Goal: Task Accomplishment & Management: Manage account settings

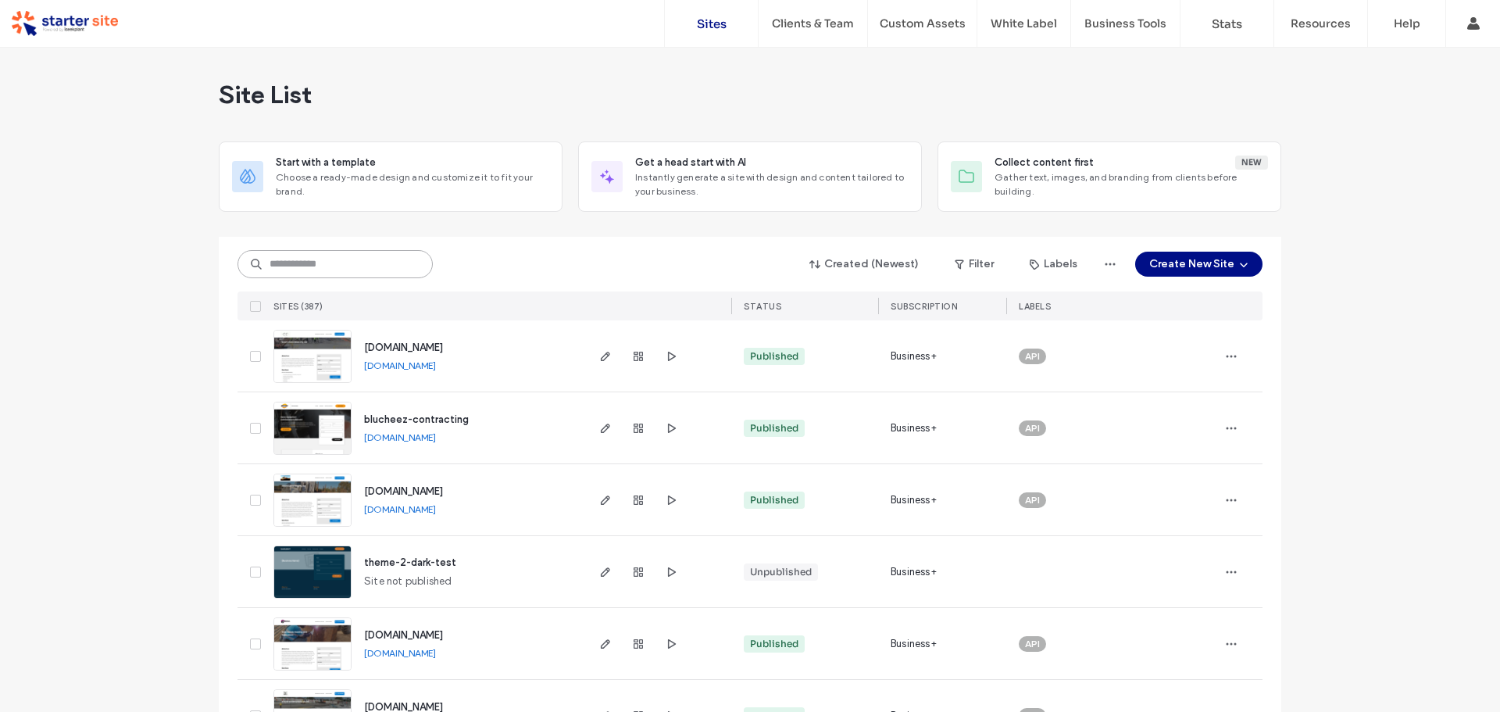
click at [398, 265] on input at bounding box center [335, 264] width 195 height 28
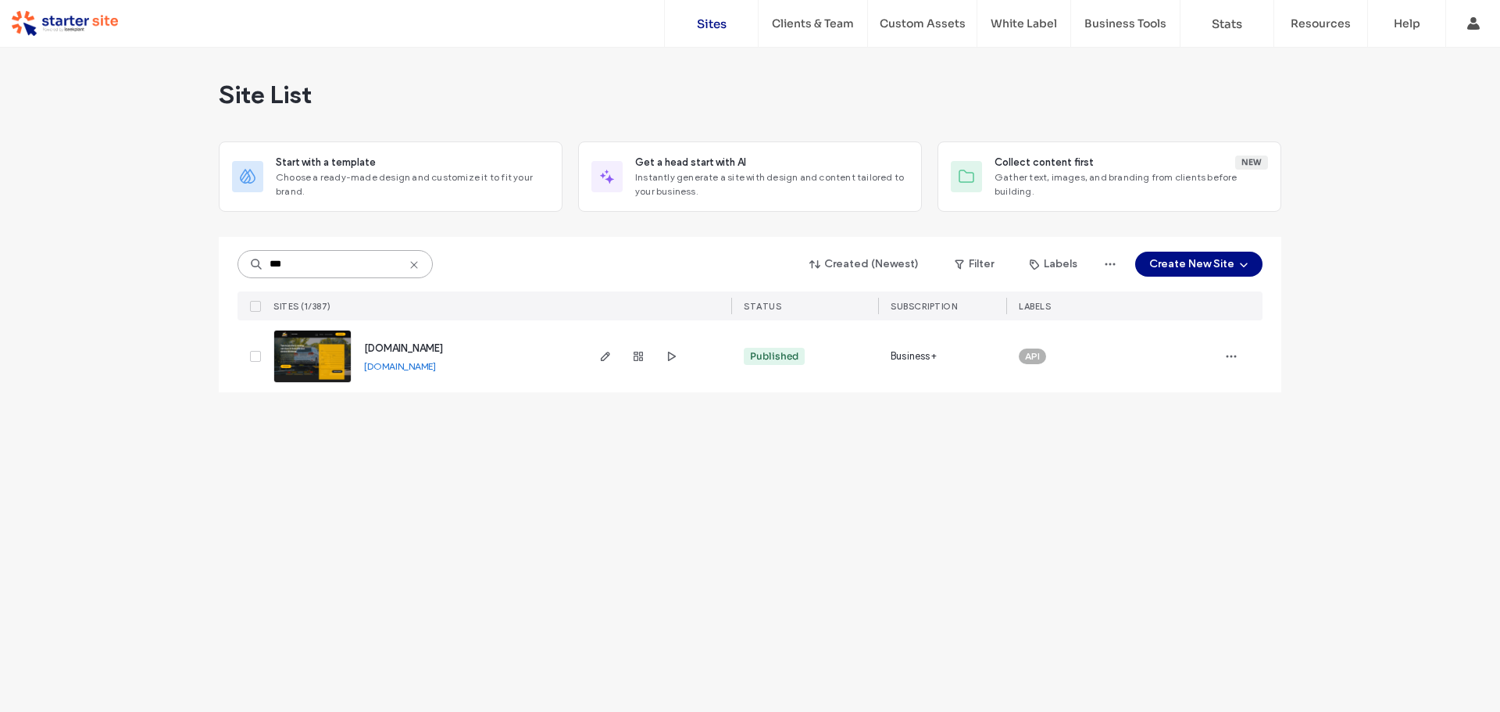
type input "***"
click at [403, 342] on span "jmstowing.com.au" at bounding box center [403, 348] width 79 height 12
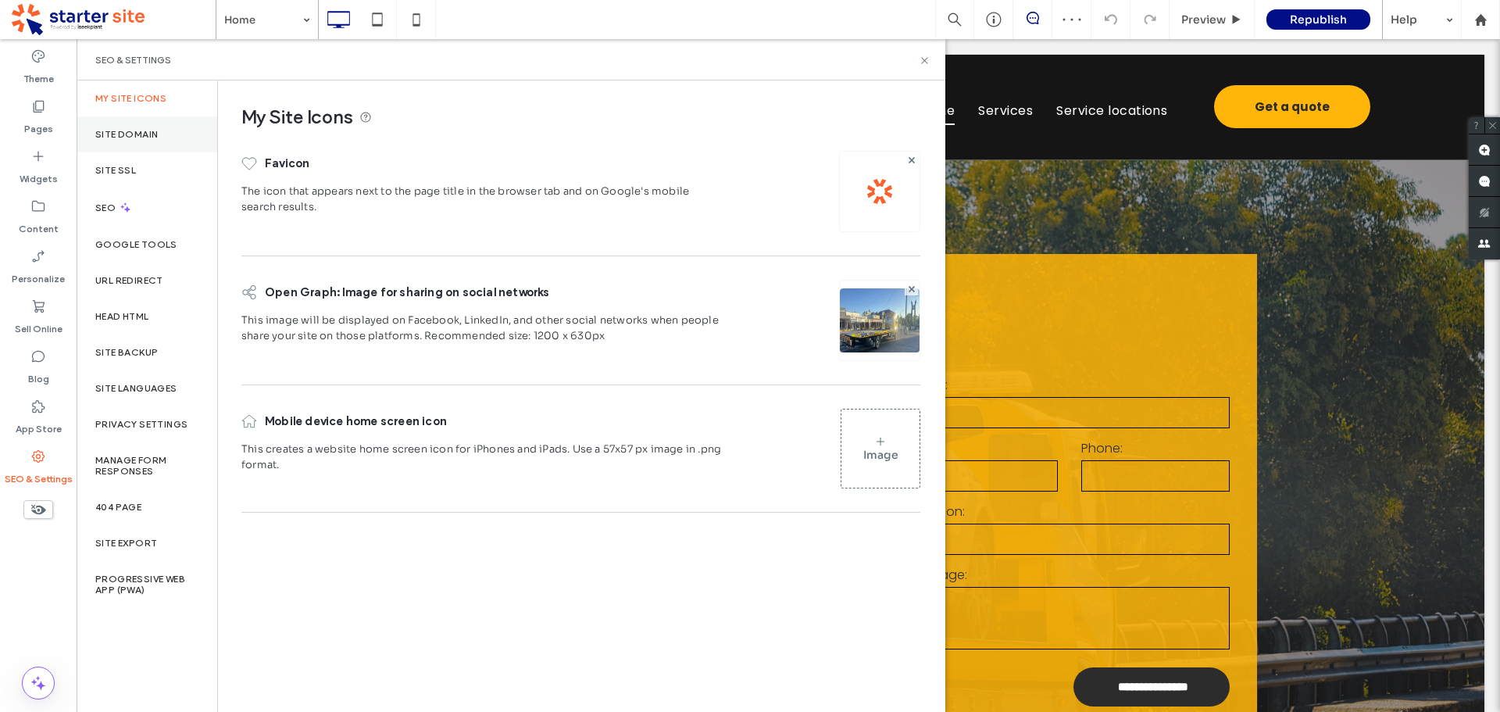
click at [148, 131] on label "Site Domain" at bounding box center [126, 134] width 63 height 11
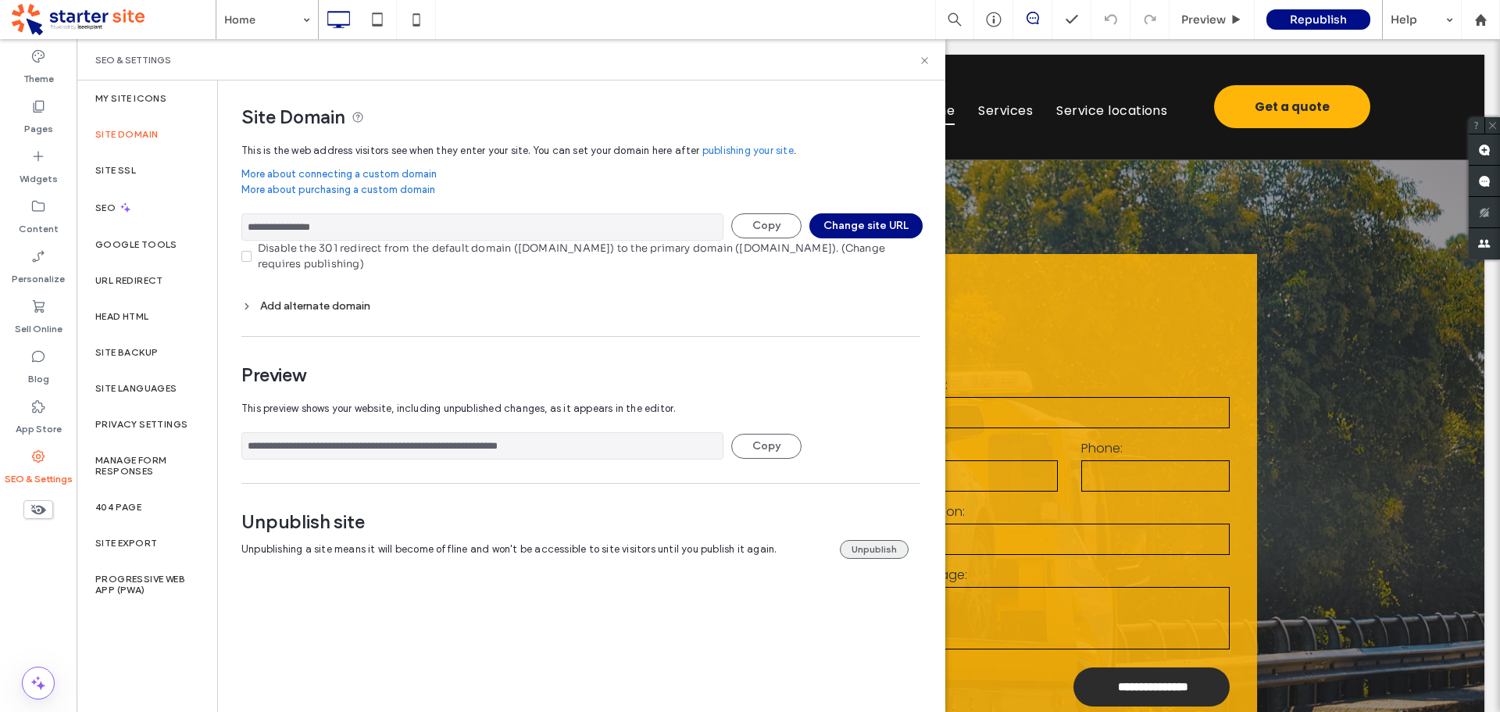
click at [866, 545] on button "Unpublish" at bounding box center [874, 549] width 69 height 19
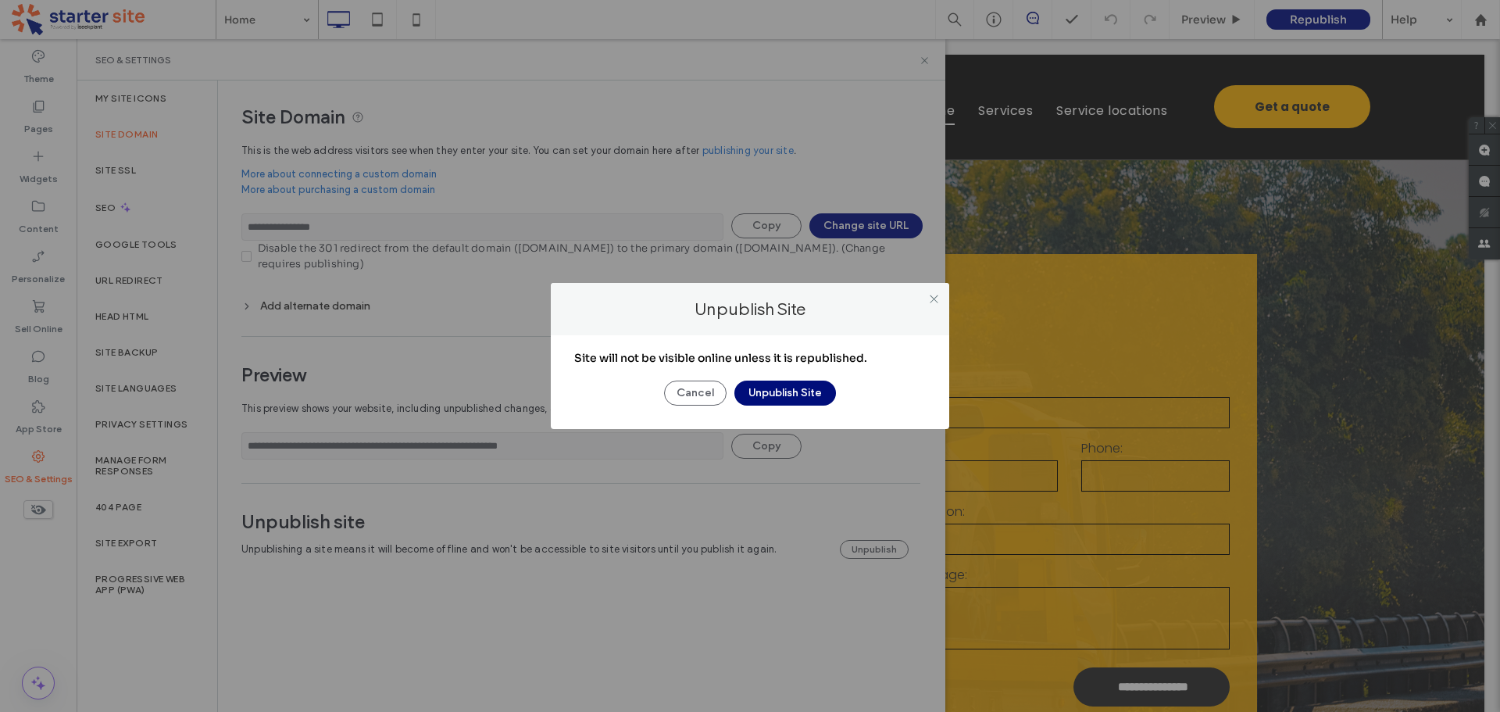
click at [789, 394] on button "Unpublish Site" at bounding box center [786, 393] width 102 height 25
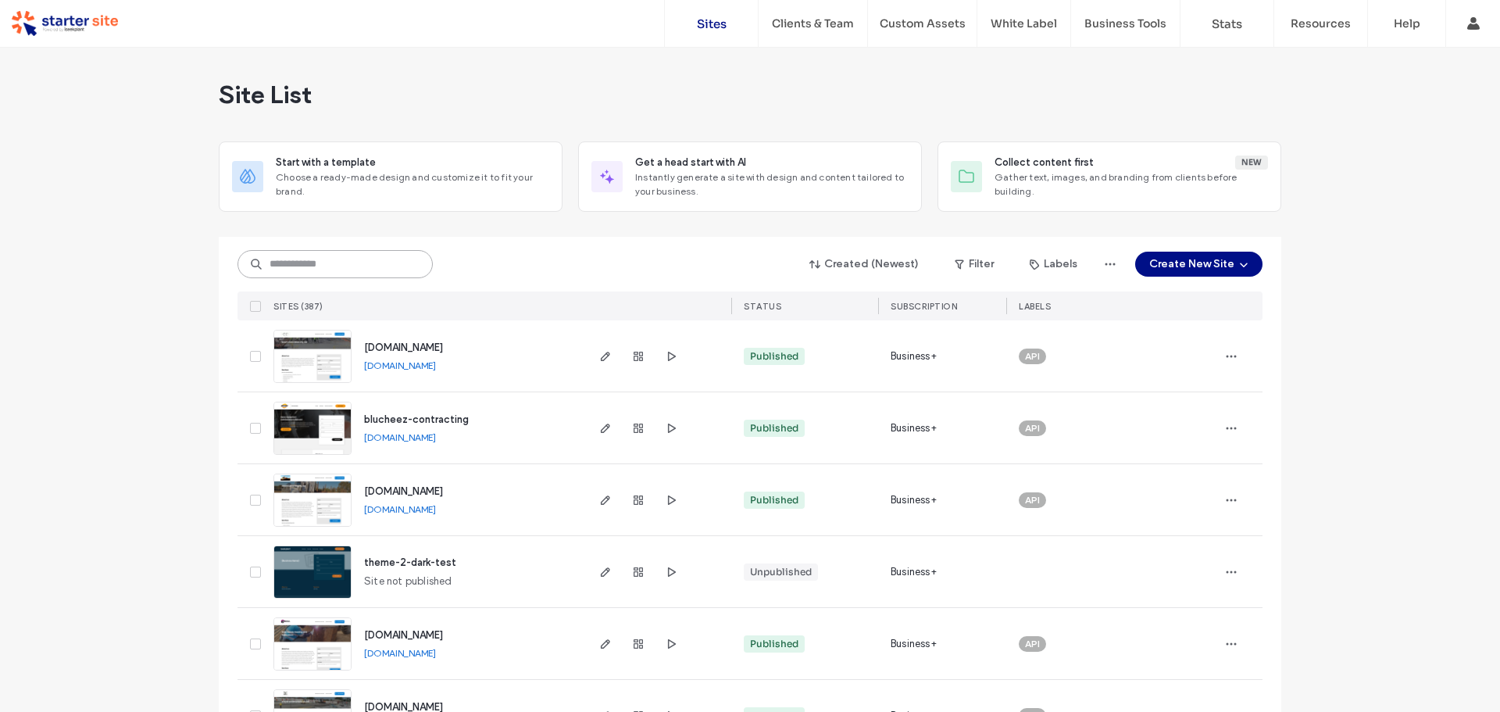
click at [331, 272] on input at bounding box center [335, 264] width 195 height 28
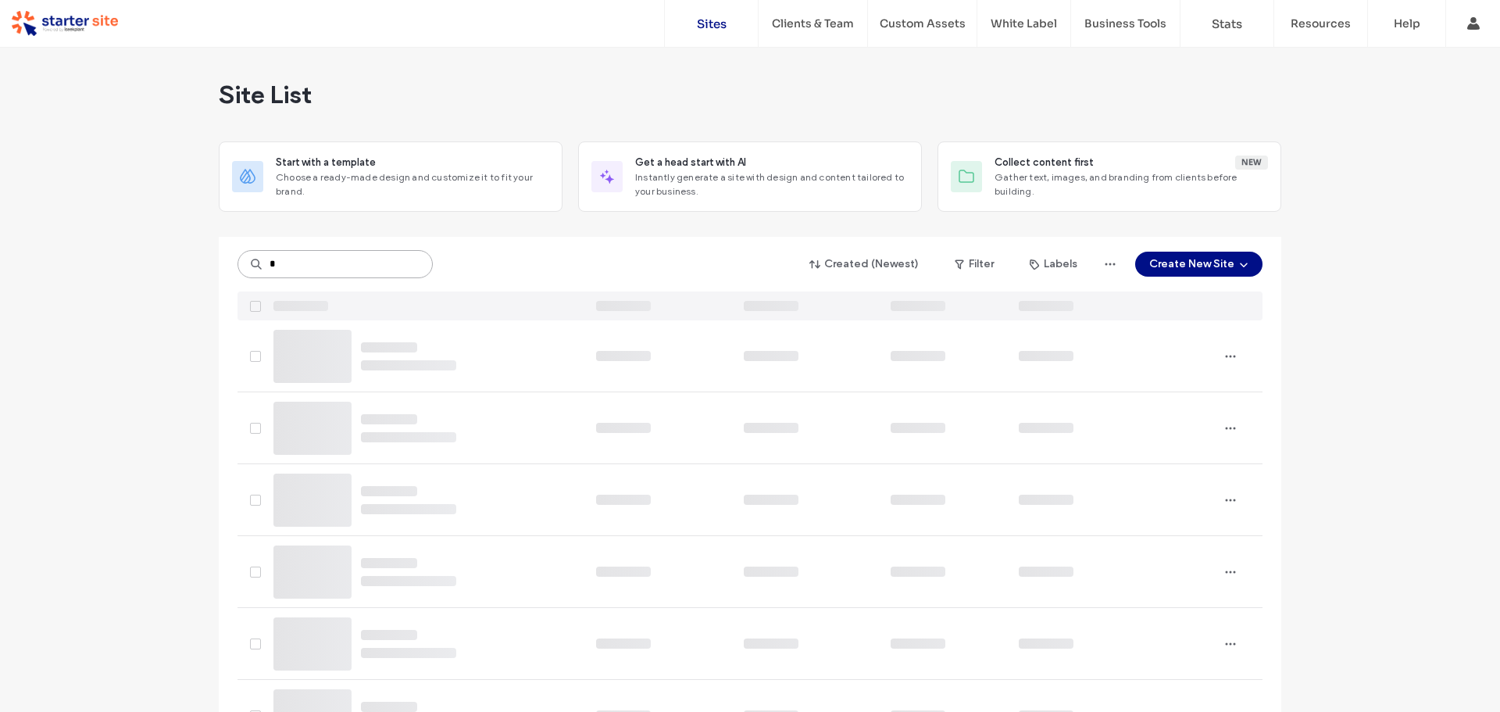
type input "*"
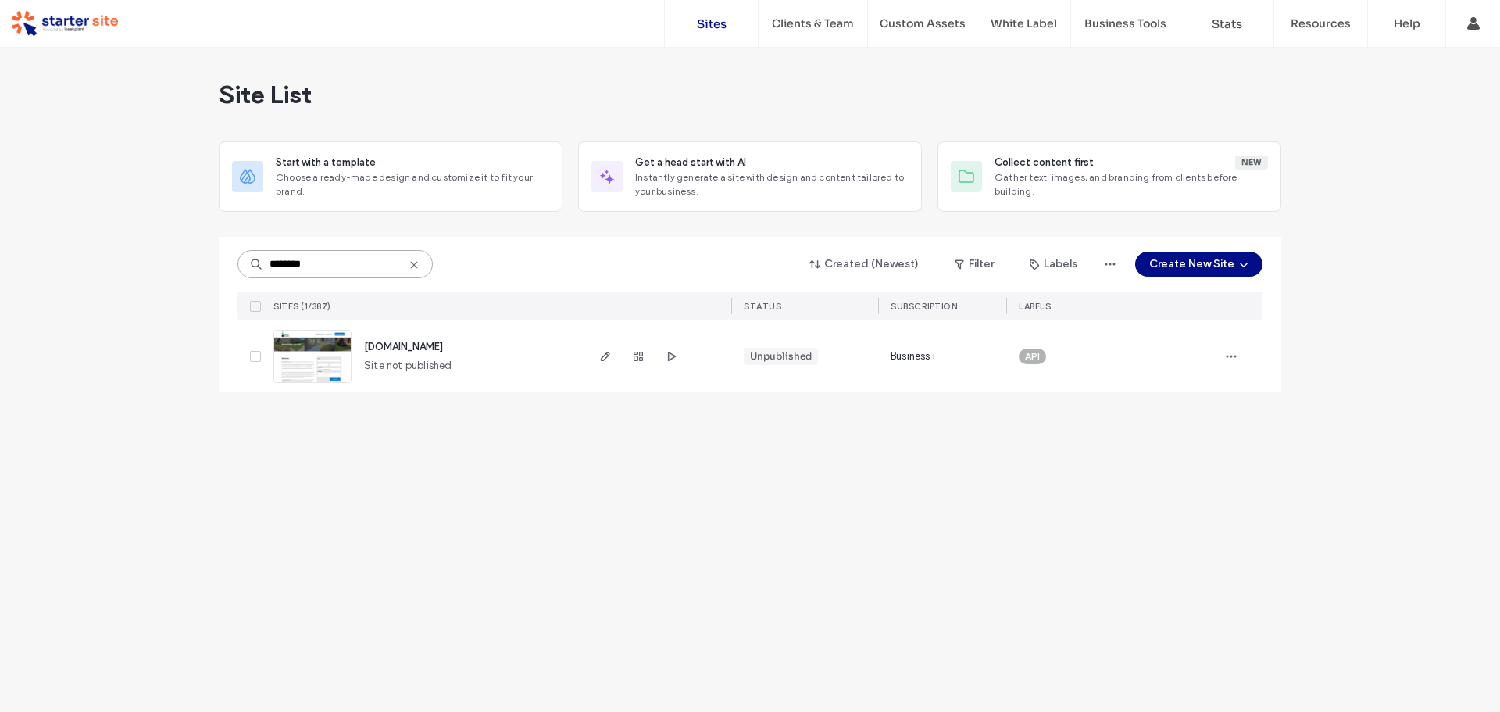
type input "********"
click at [394, 349] on span "[DOMAIN_NAME]" at bounding box center [403, 347] width 79 height 12
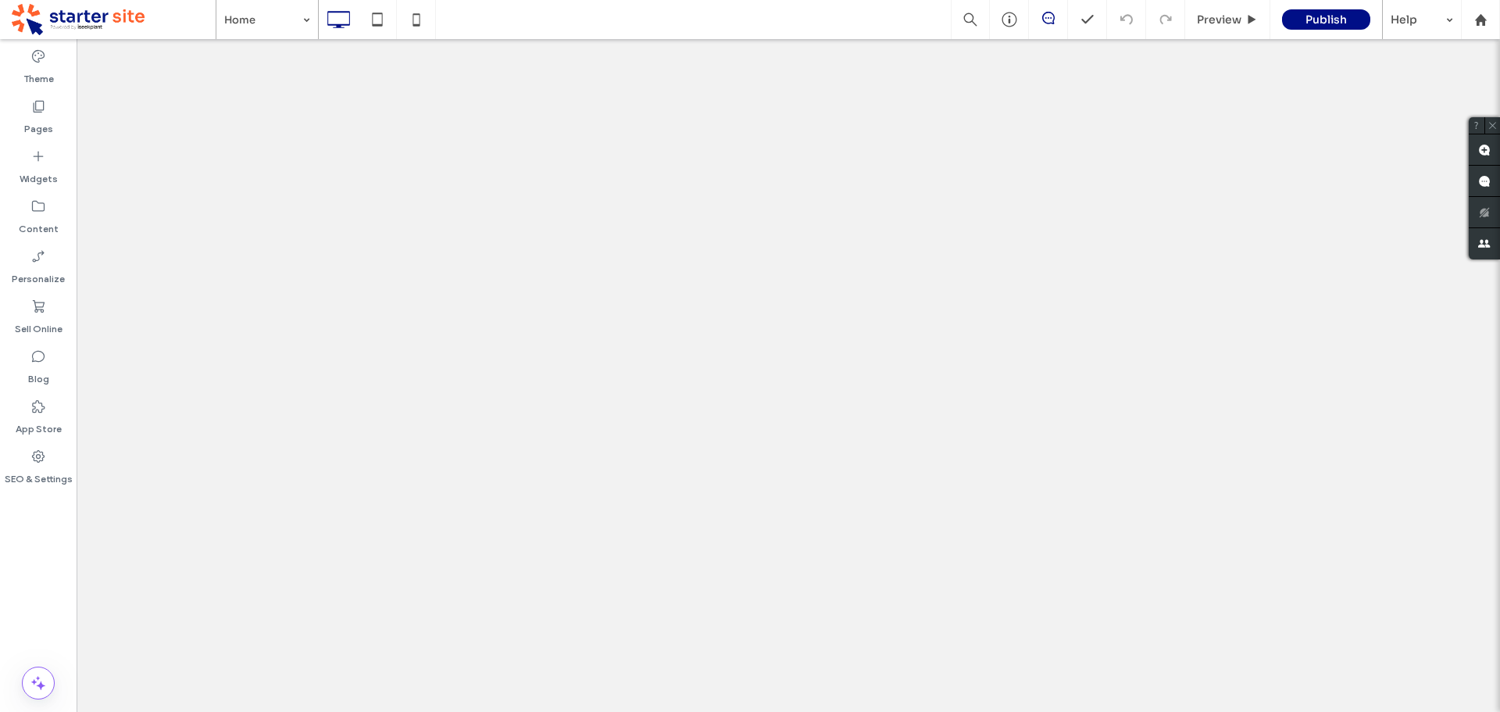
click at [44, 471] on label "SEO & Settings" at bounding box center [39, 475] width 68 height 22
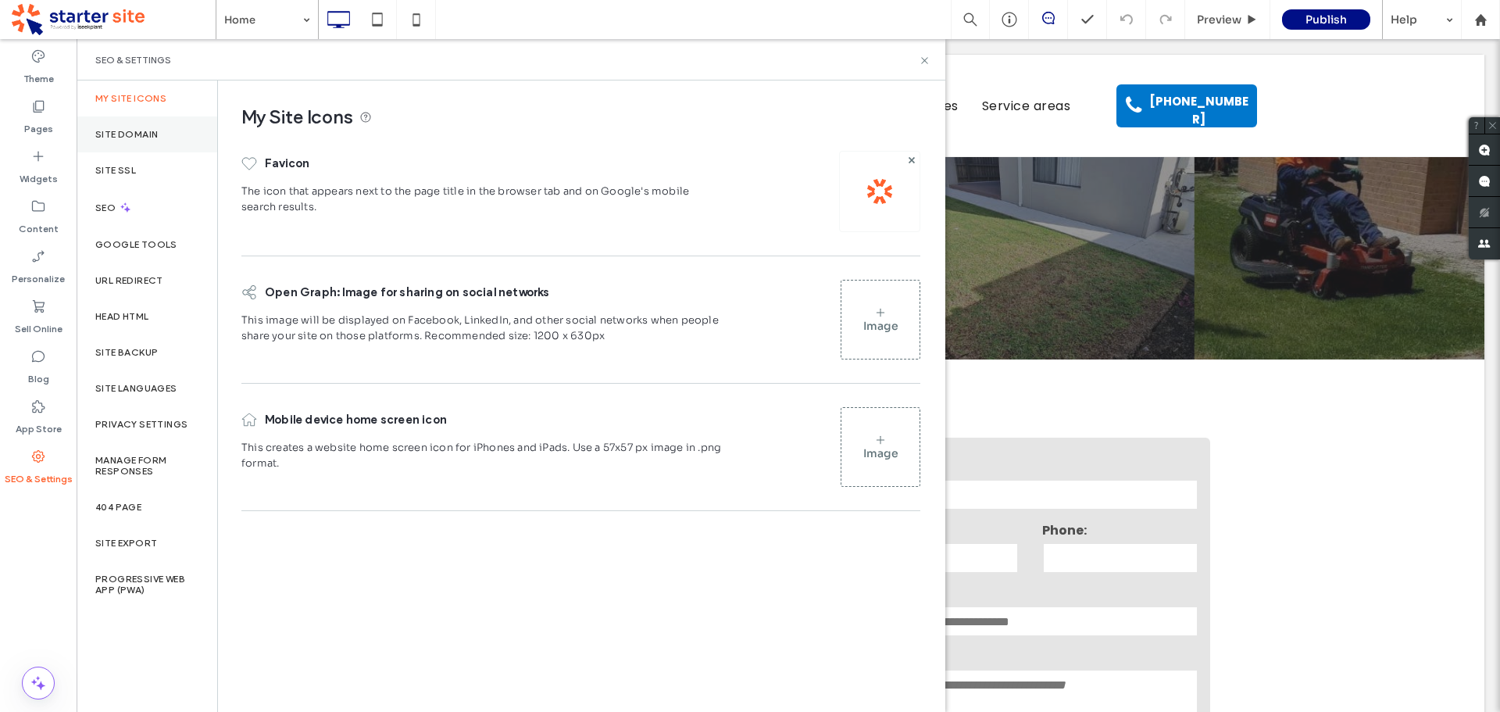
click at [181, 144] on div "Site Domain" at bounding box center [147, 134] width 141 height 36
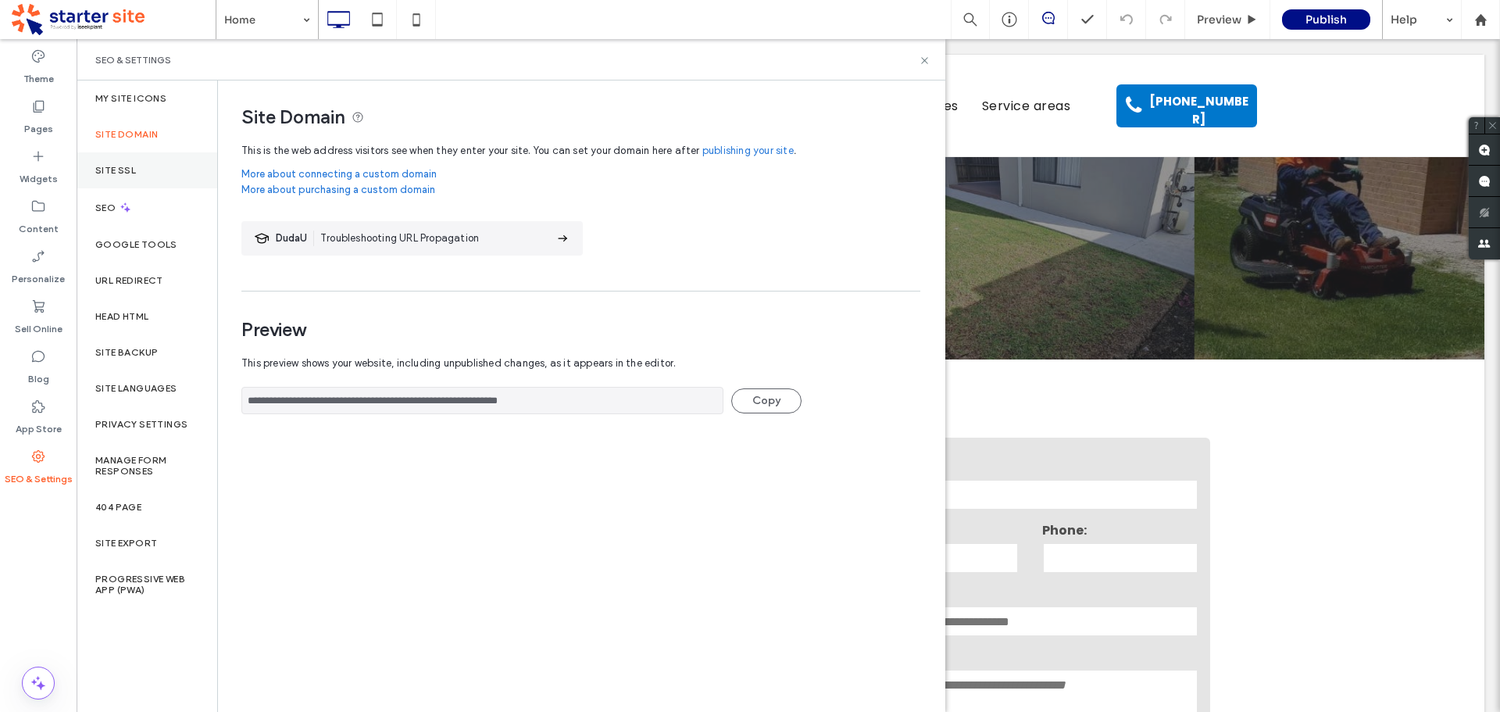
click at [153, 170] on div "Site SSL" at bounding box center [147, 170] width 141 height 36
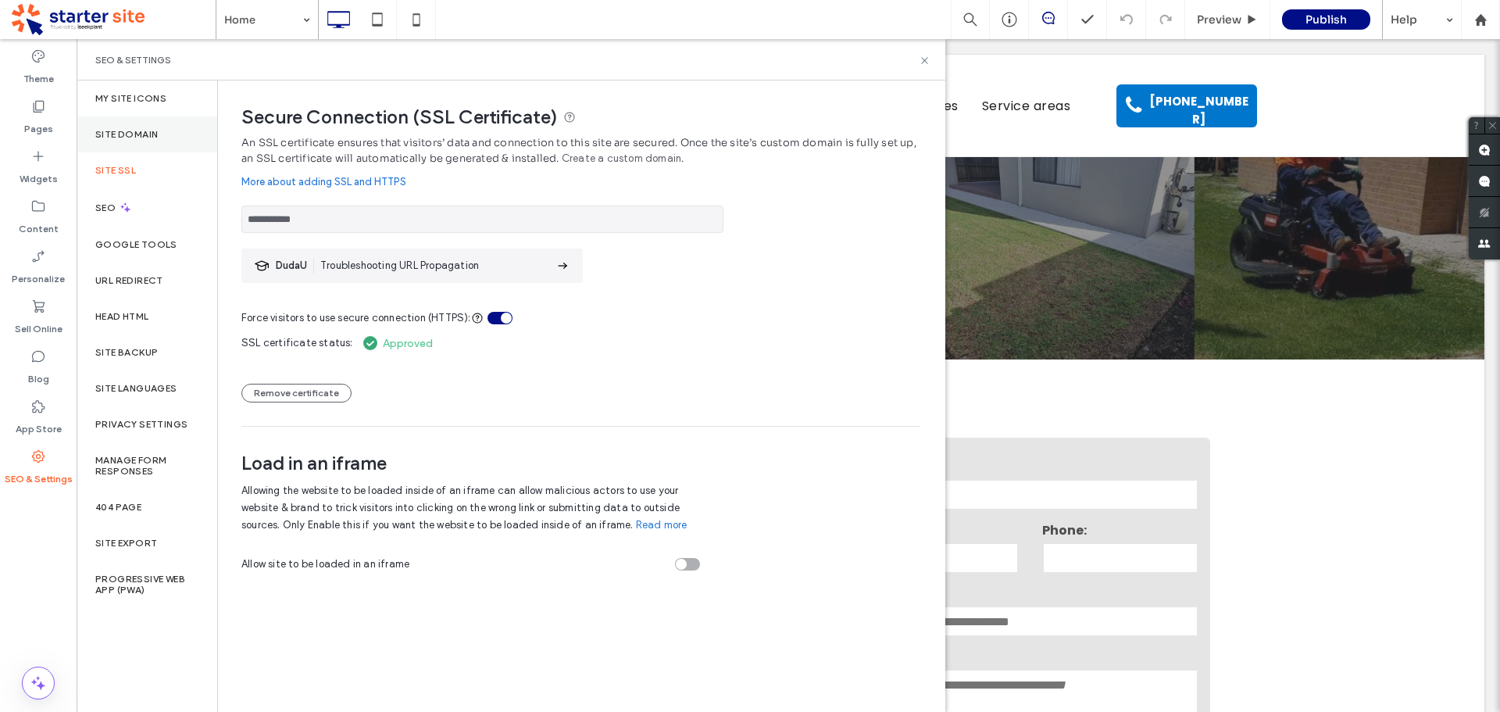
click at [202, 131] on div "Site Domain" at bounding box center [147, 134] width 141 height 36
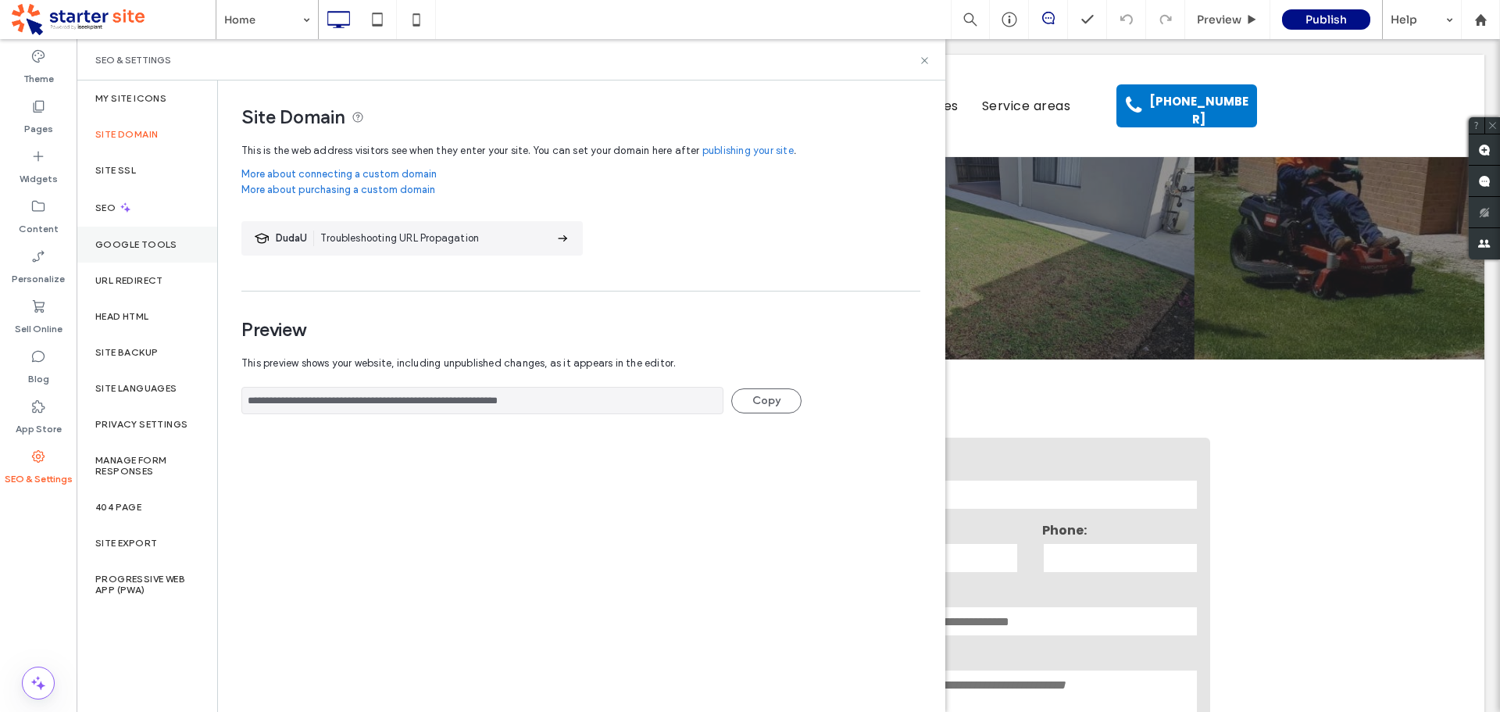
click at [178, 242] on div "Google Tools" at bounding box center [147, 245] width 141 height 36
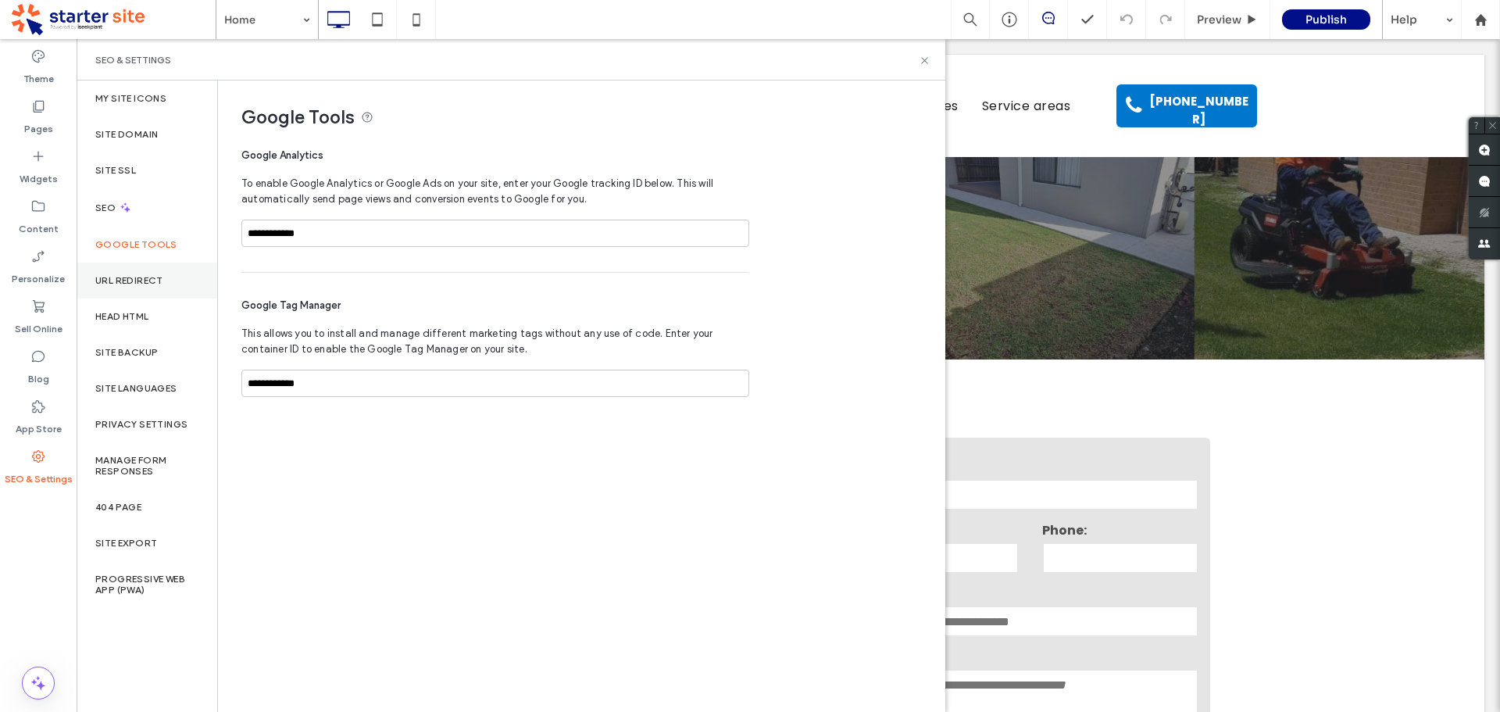
click at [160, 281] on label "URL Redirect" at bounding box center [129, 280] width 68 height 11
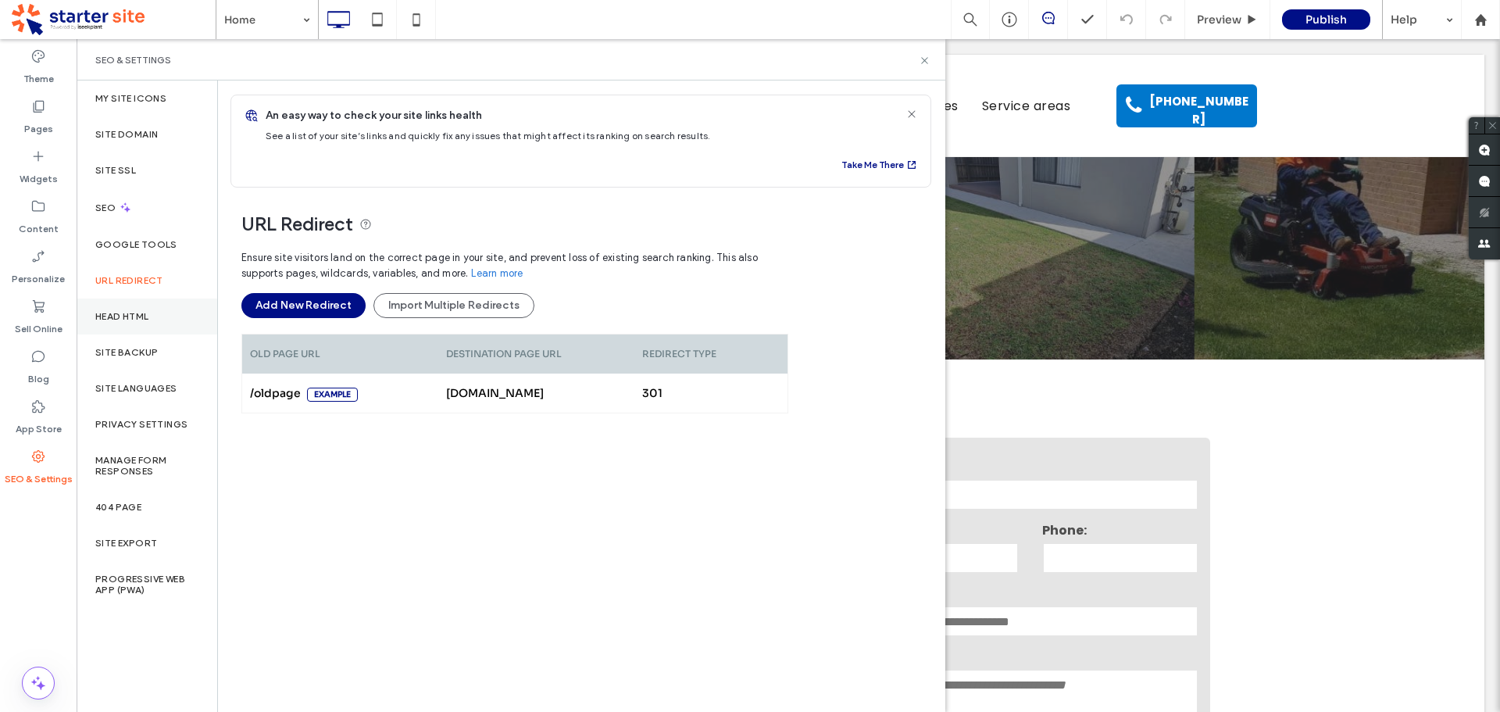
click at [155, 312] on div "Head HTML" at bounding box center [147, 317] width 141 height 36
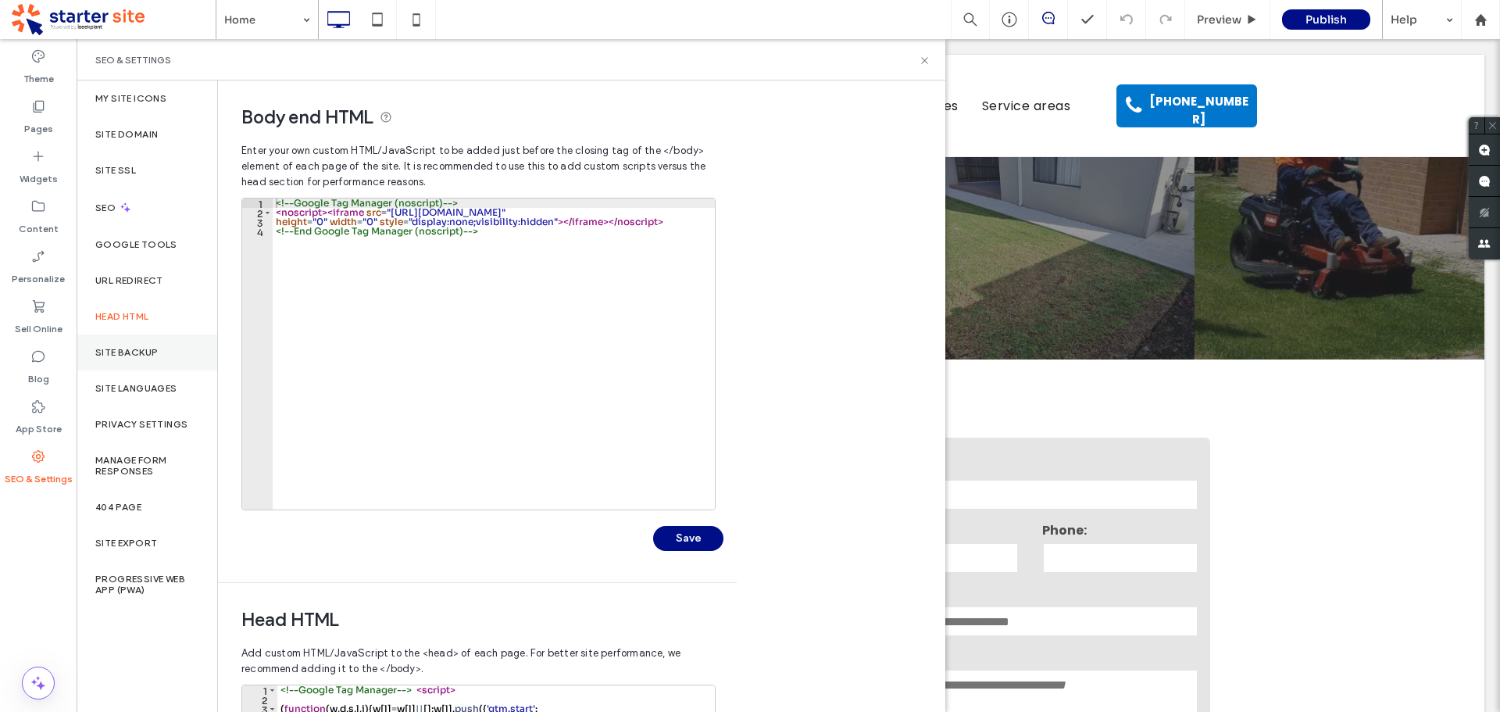
click at [138, 359] on div "Site Backup" at bounding box center [147, 352] width 141 height 36
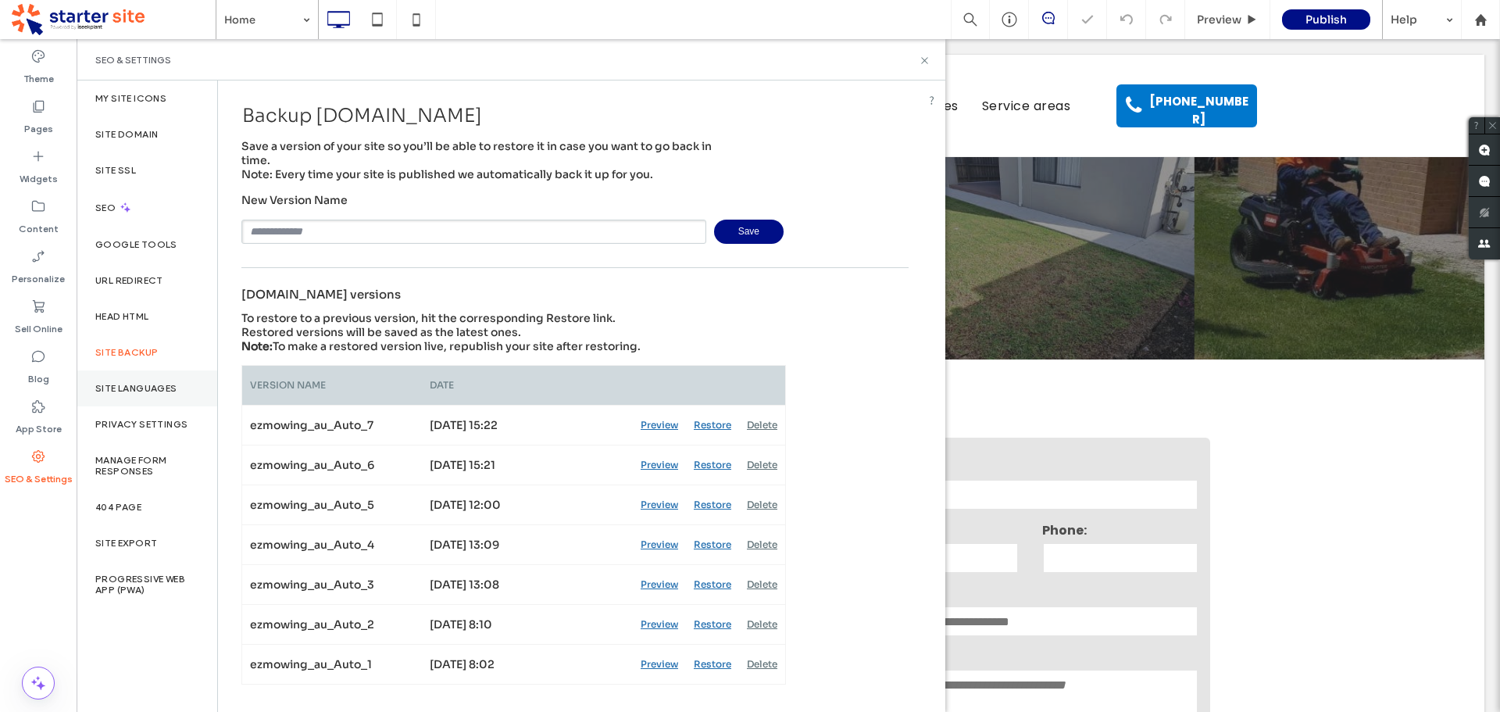
click at [120, 399] on div "Site Languages" at bounding box center [147, 388] width 141 height 36
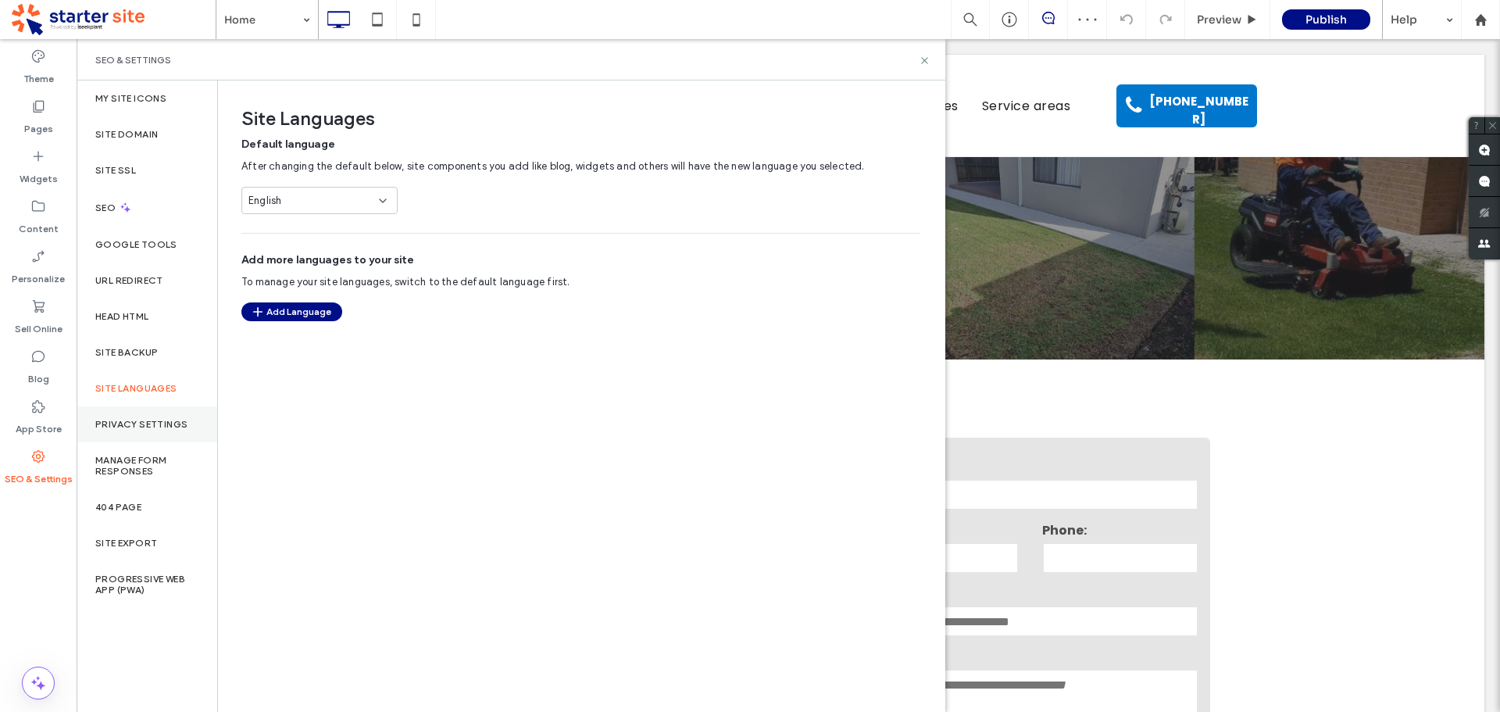
click at [127, 428] on label "Privacy Settings" at bounding box center [141, 424] width 92 height 11
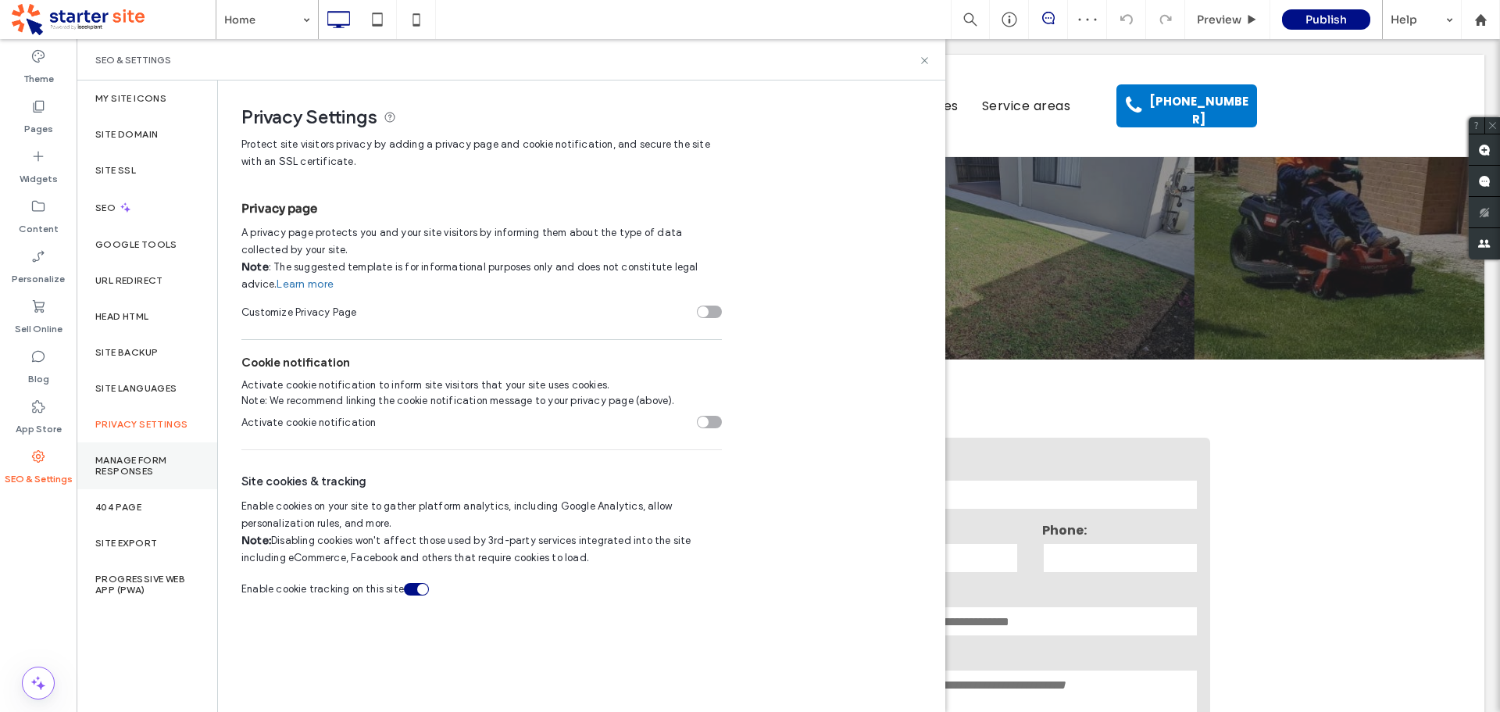
click at [124, 463] on label "Manage Form Responses" at bounding box center [146, 466] width 103 height 22
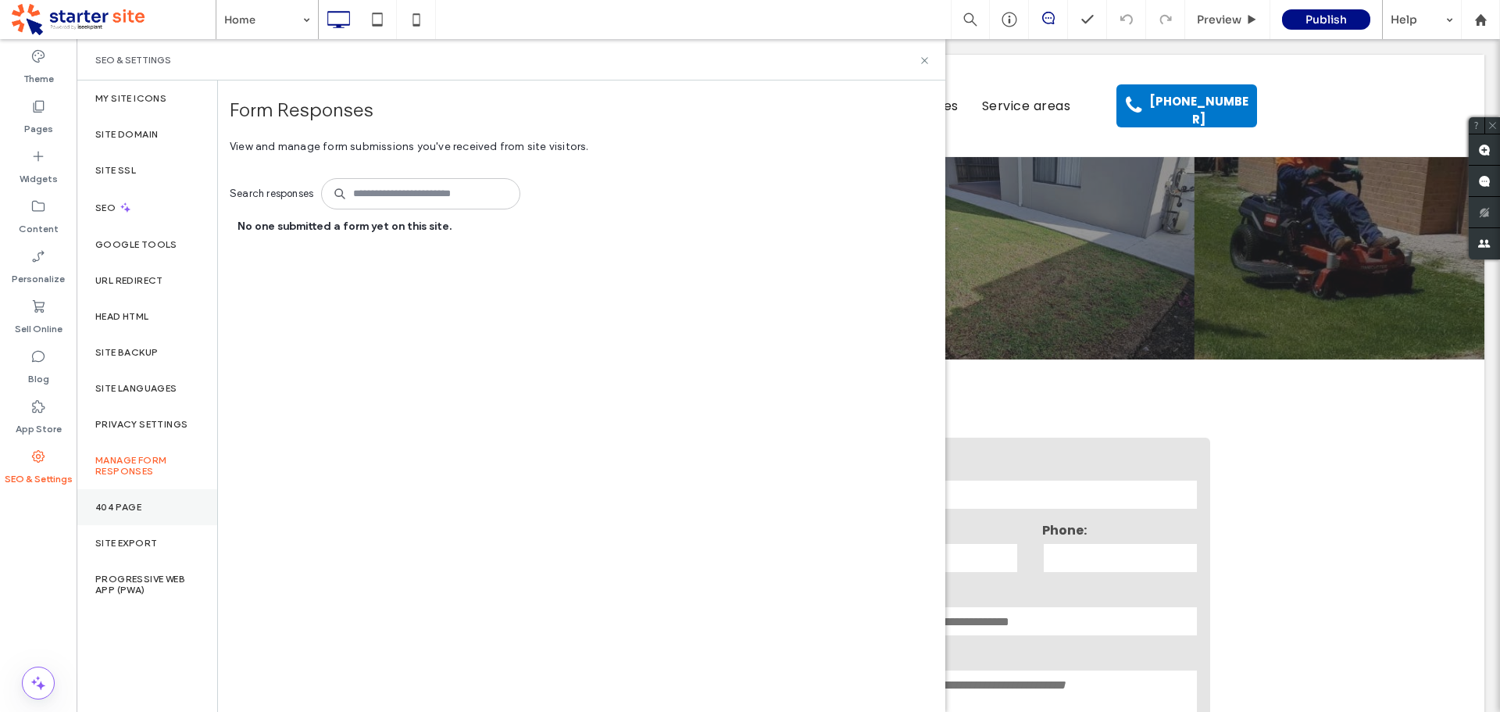
click at [120, 515] on div "404 Page" at bounding box center [147, 507] width 141 height 36
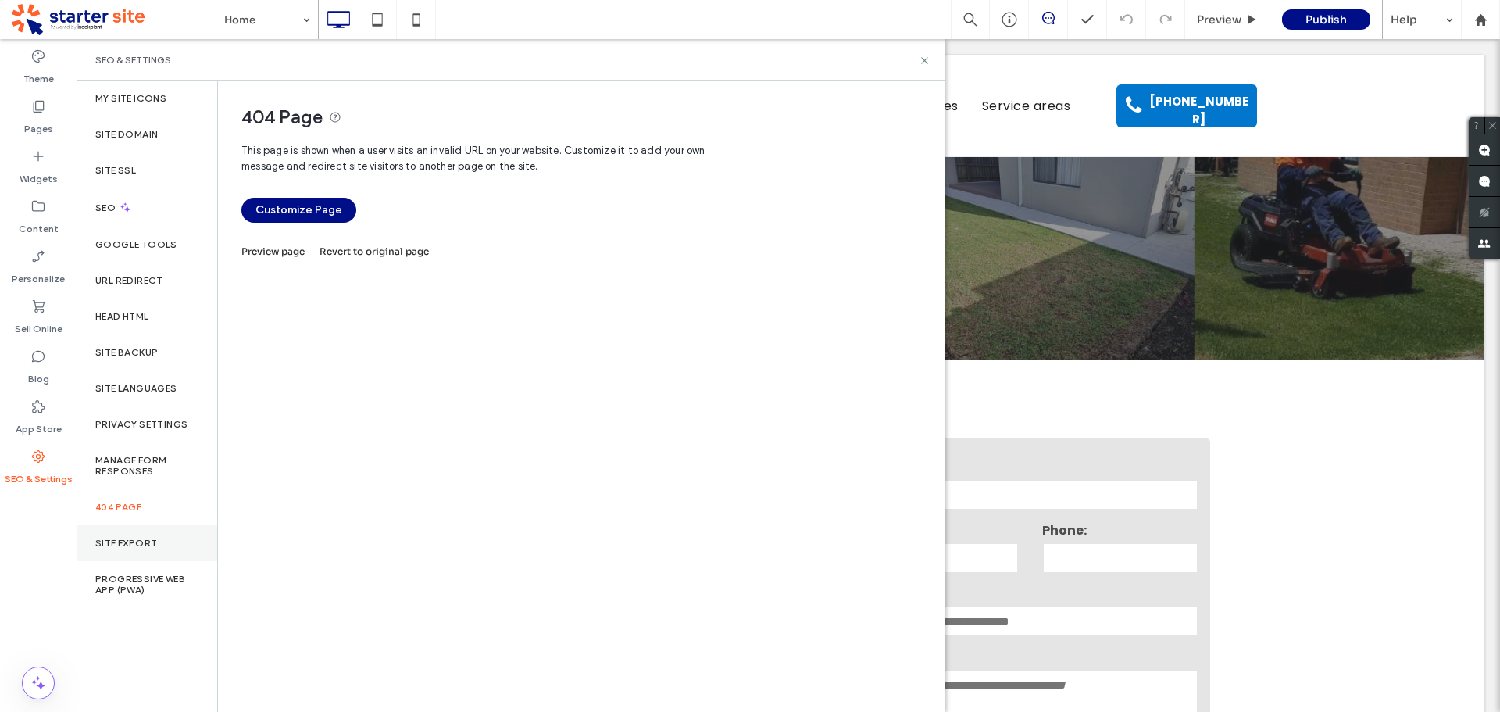
click at [127, 542] on label "Site Export" at bounding box center [126, 543] width 62 height 11
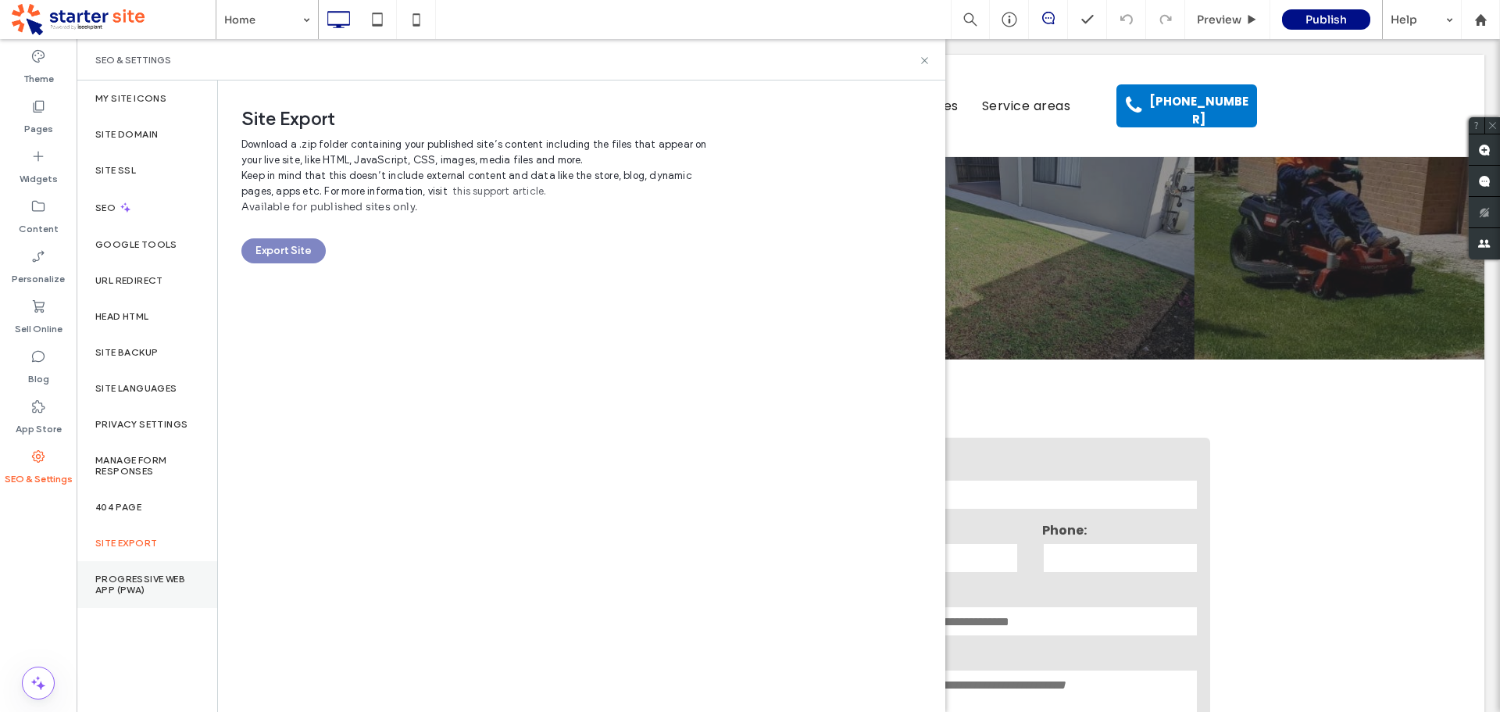
click at [130, 581] on label "Progressive Web App (PWA)" at bounding box center [146, 585] width 103 height 22
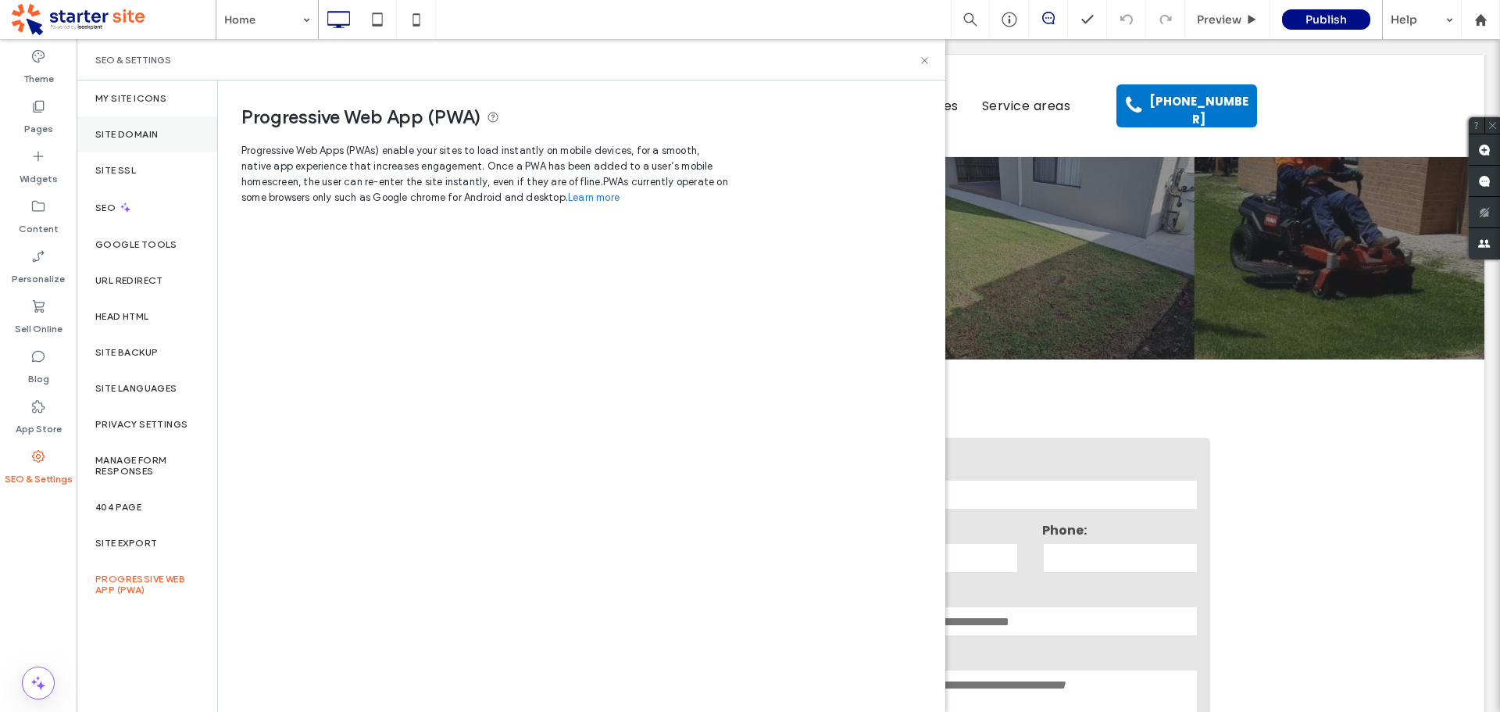
click at [164, 143] on div "Site Domain" at bounding box center [147, 134] width 141 height 36
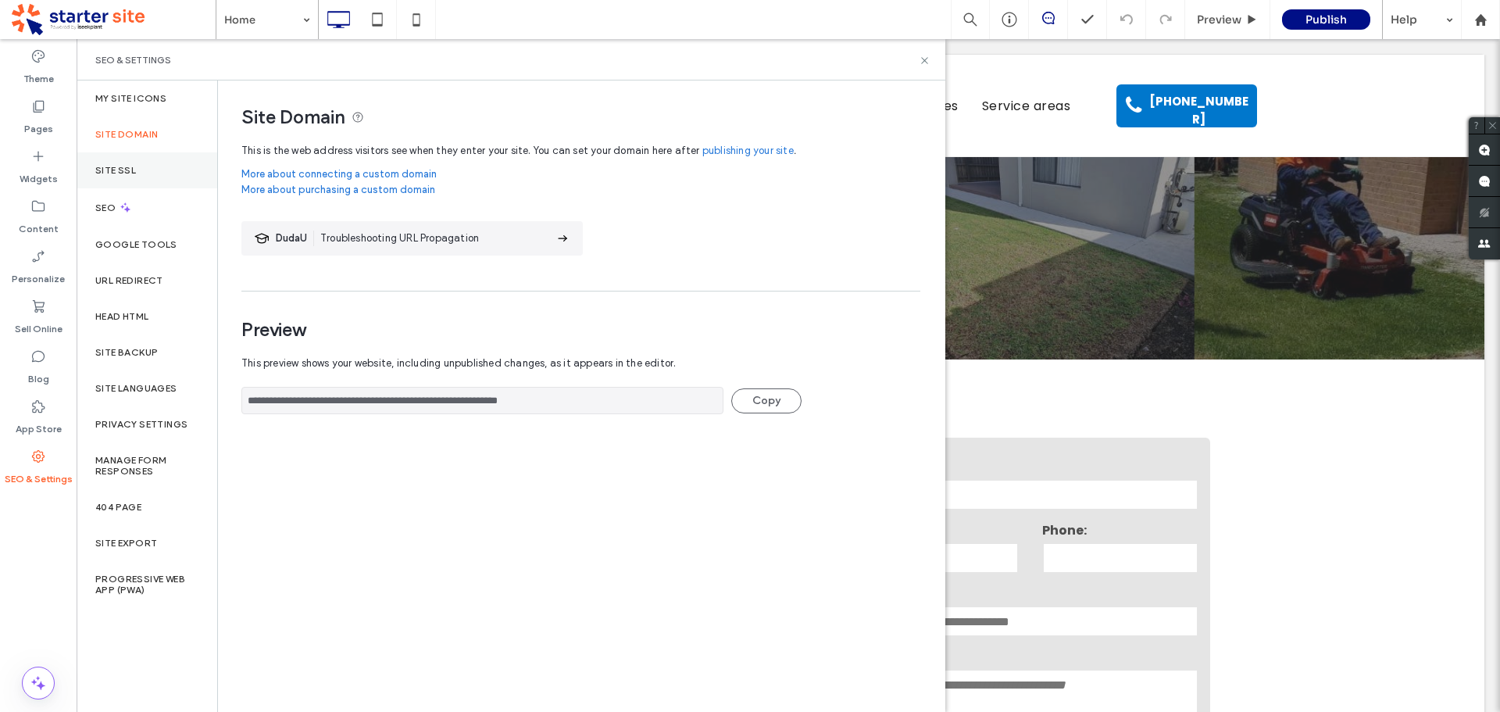
click at [134, 160] on div "Site SSL" at bounding box center [147, 170] width 141 height 36
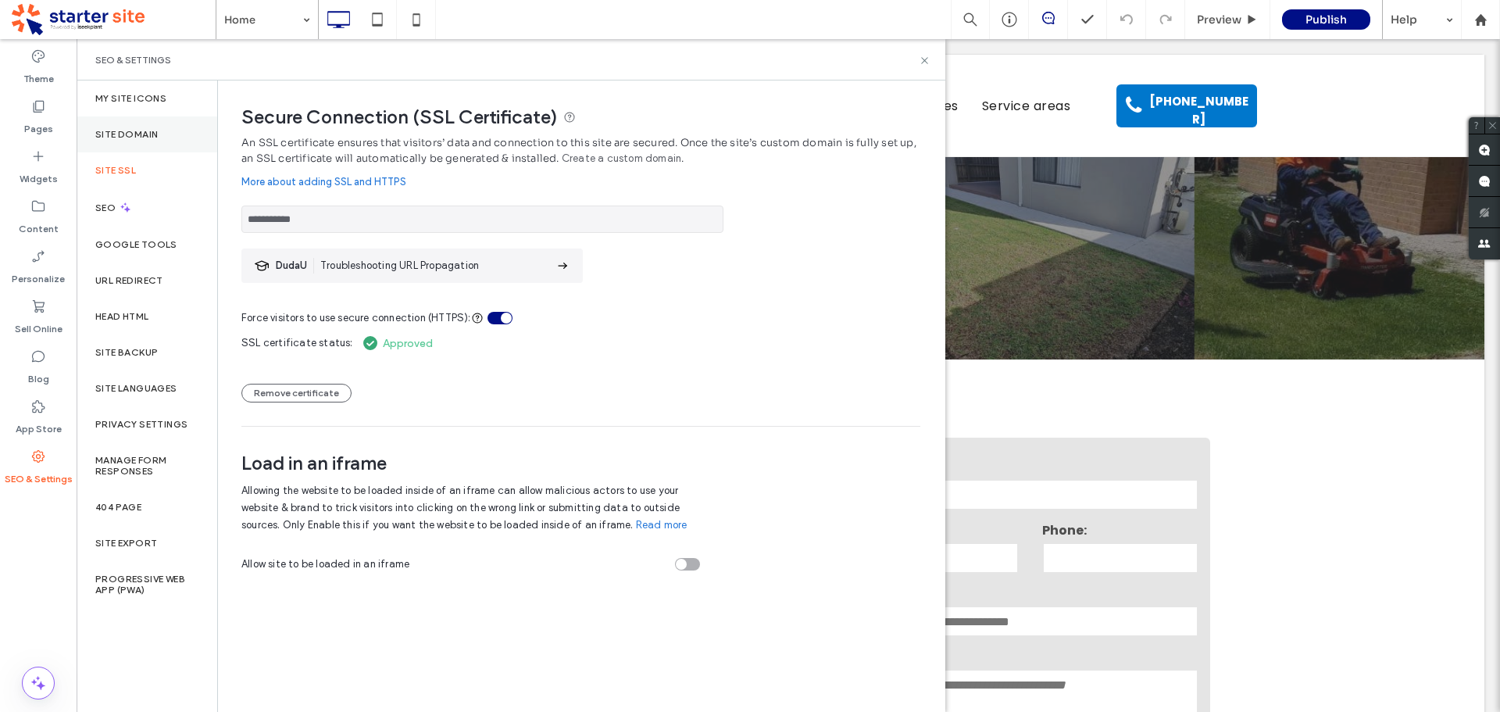
click at [125, 137] on label "Site Domain" at bounding box center [126, 134] width 63 height 11
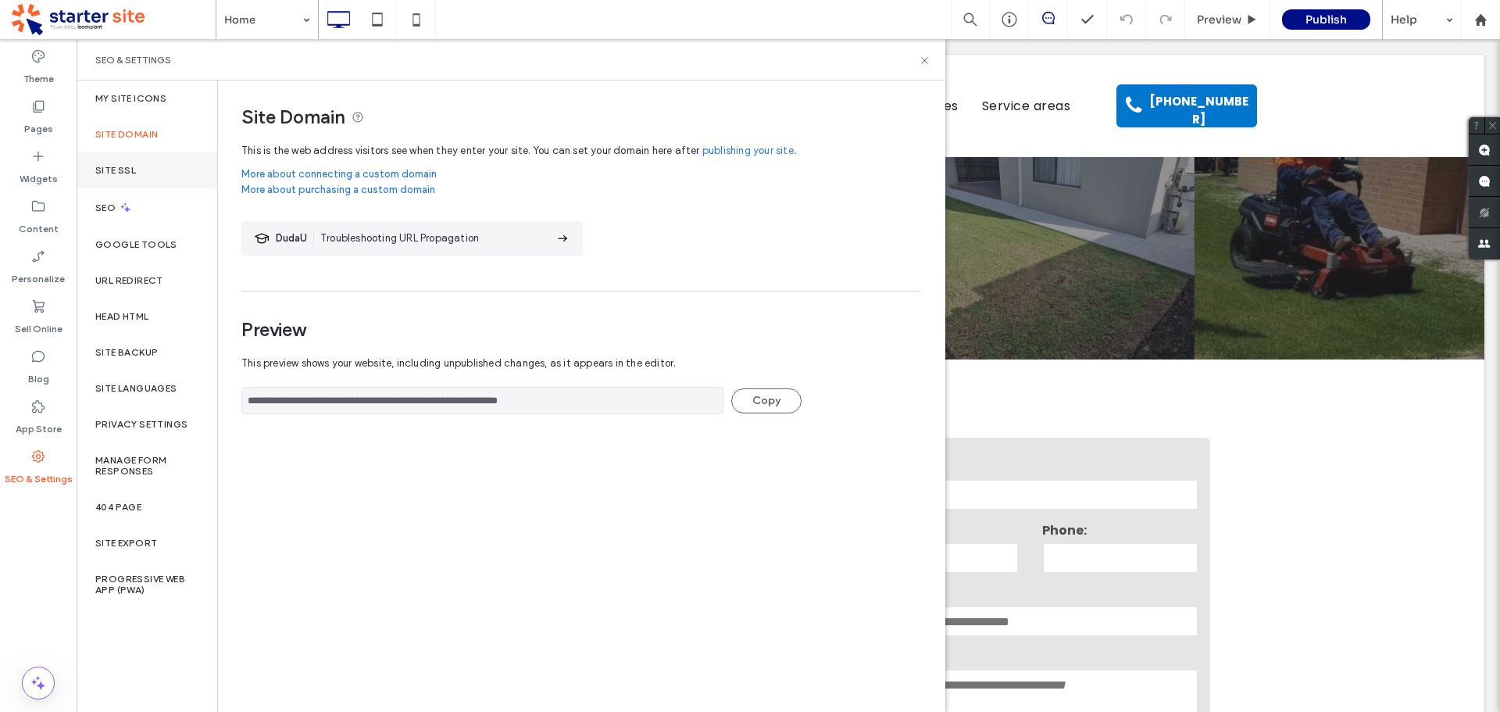
click at [155, 168] on div "Site SSL" at bounding box center [147, 170] width 141 height 36
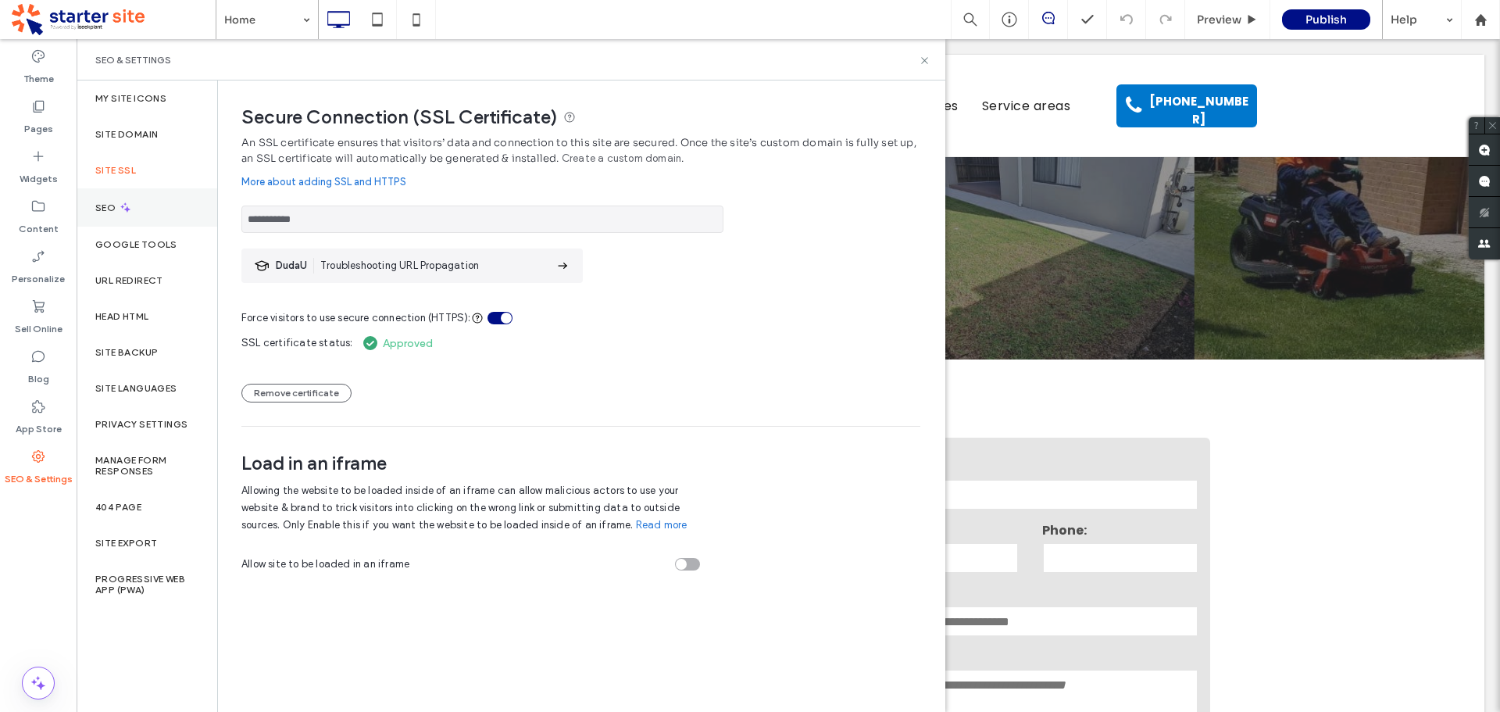
click at [109, 198] on div "SEO" at bounding box center [147, 207] width 141 height 38
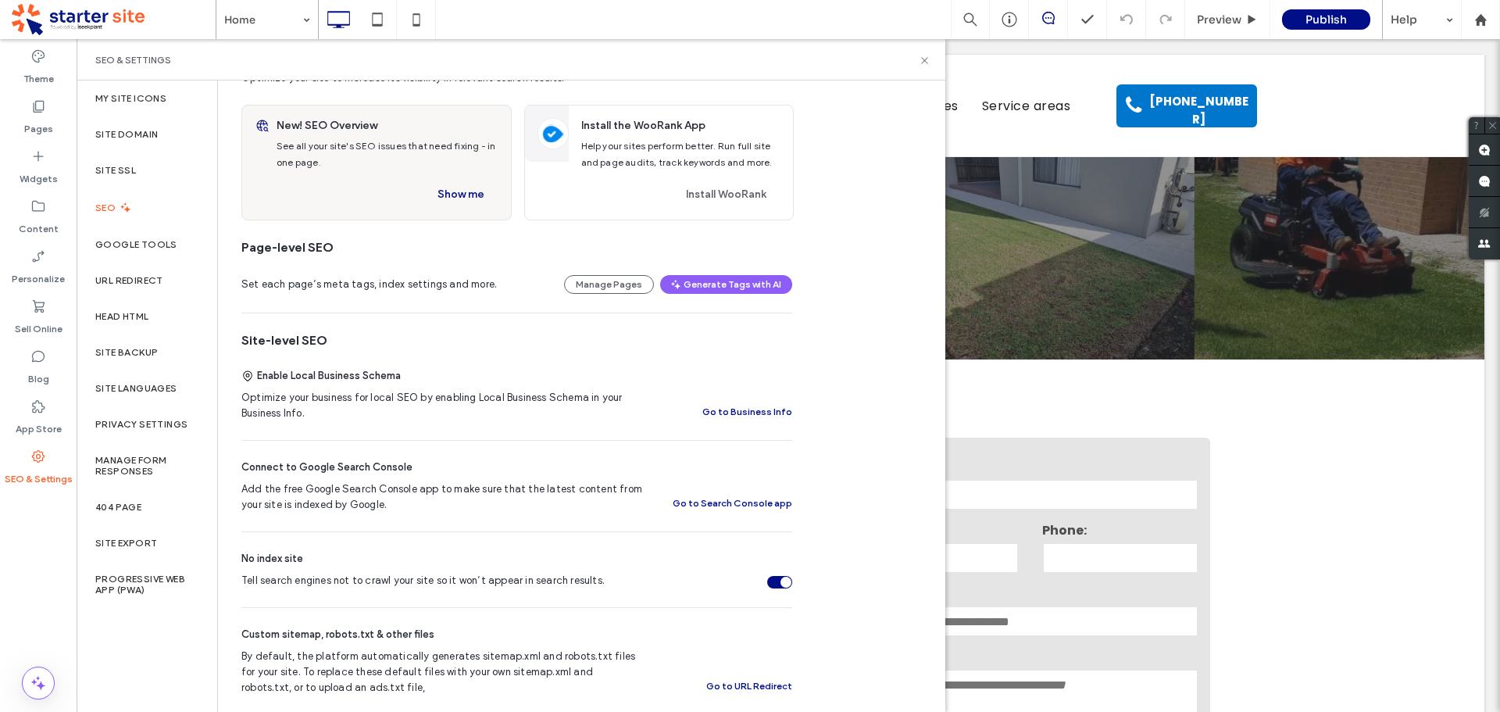
scroll to position [156, 0]
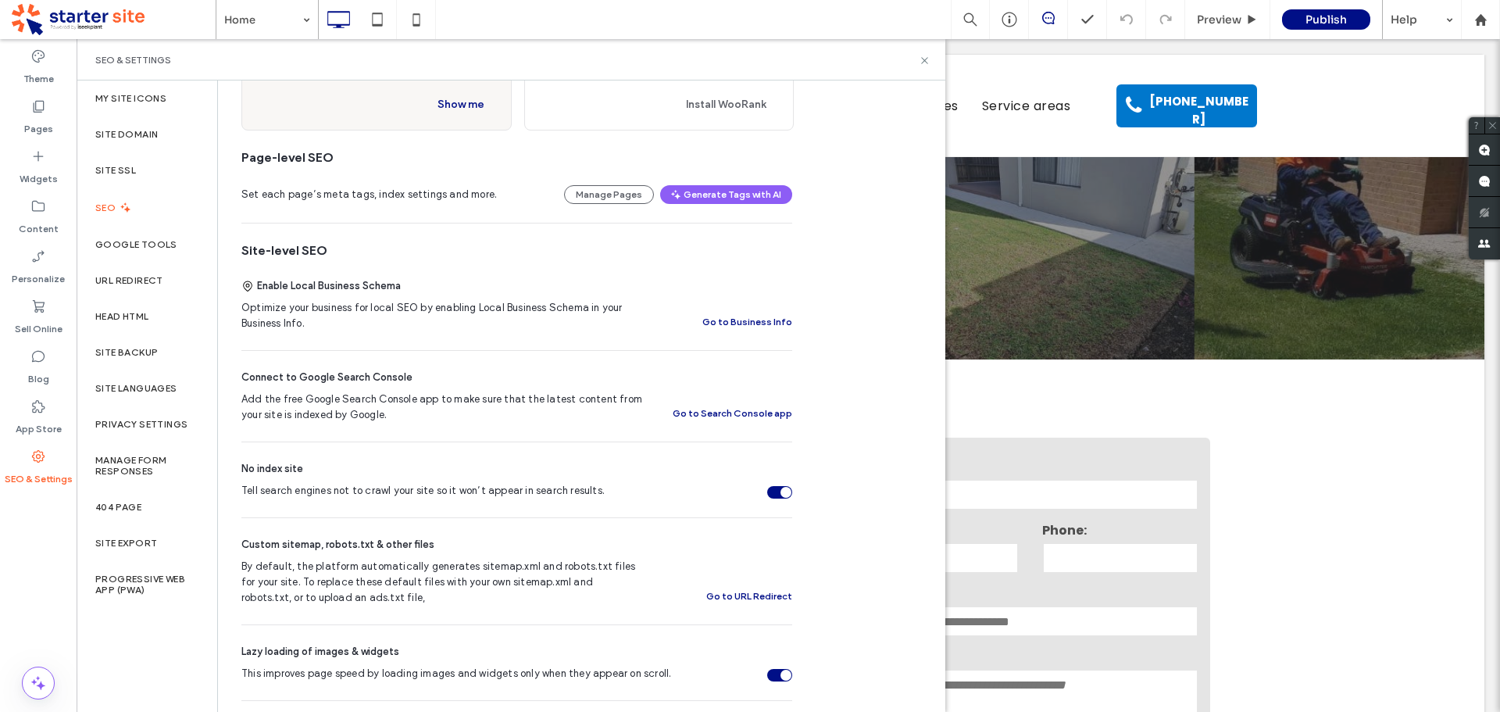
click at [772, 494] on div "Tell search engines not to crawl your site so it won’t appear in search results." at bounding box center [779, 492] width 25 height 13
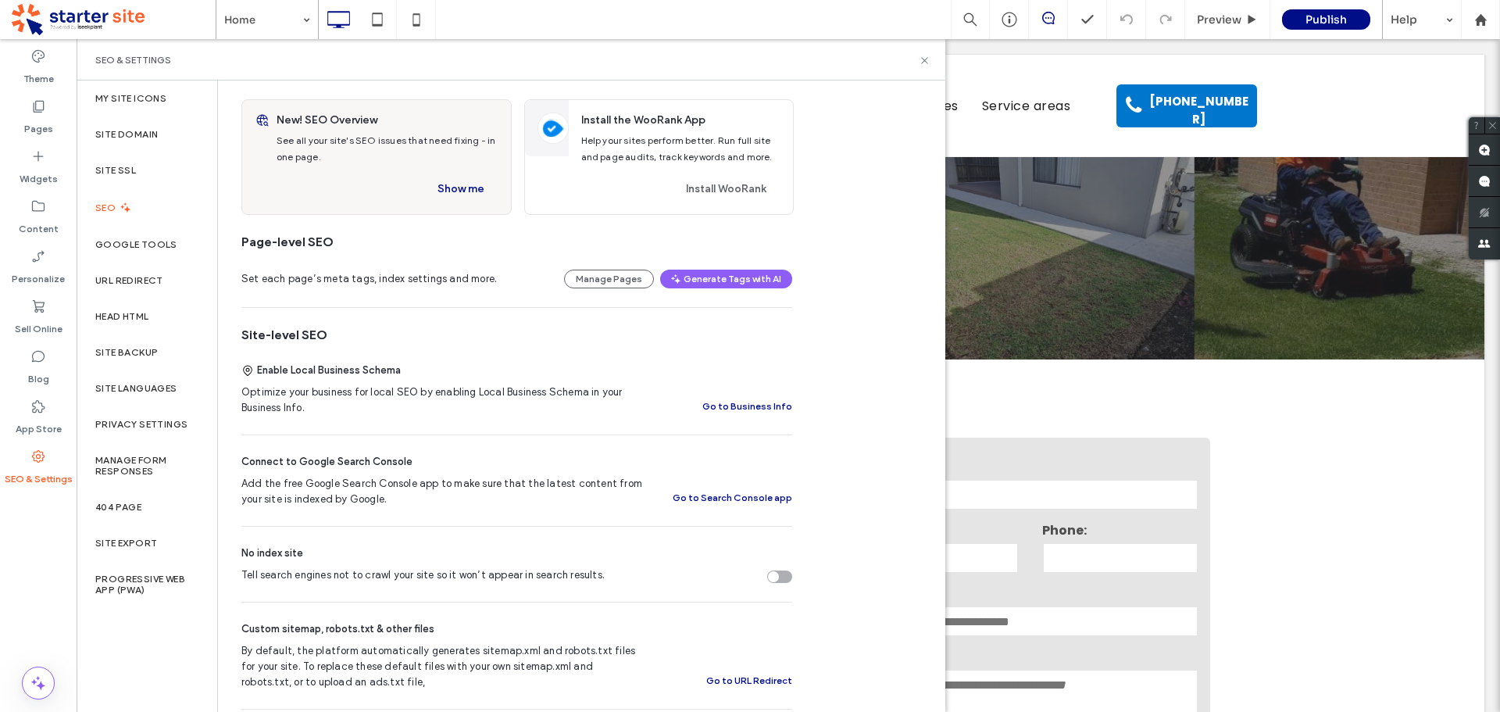
scroll to position [0, 0]
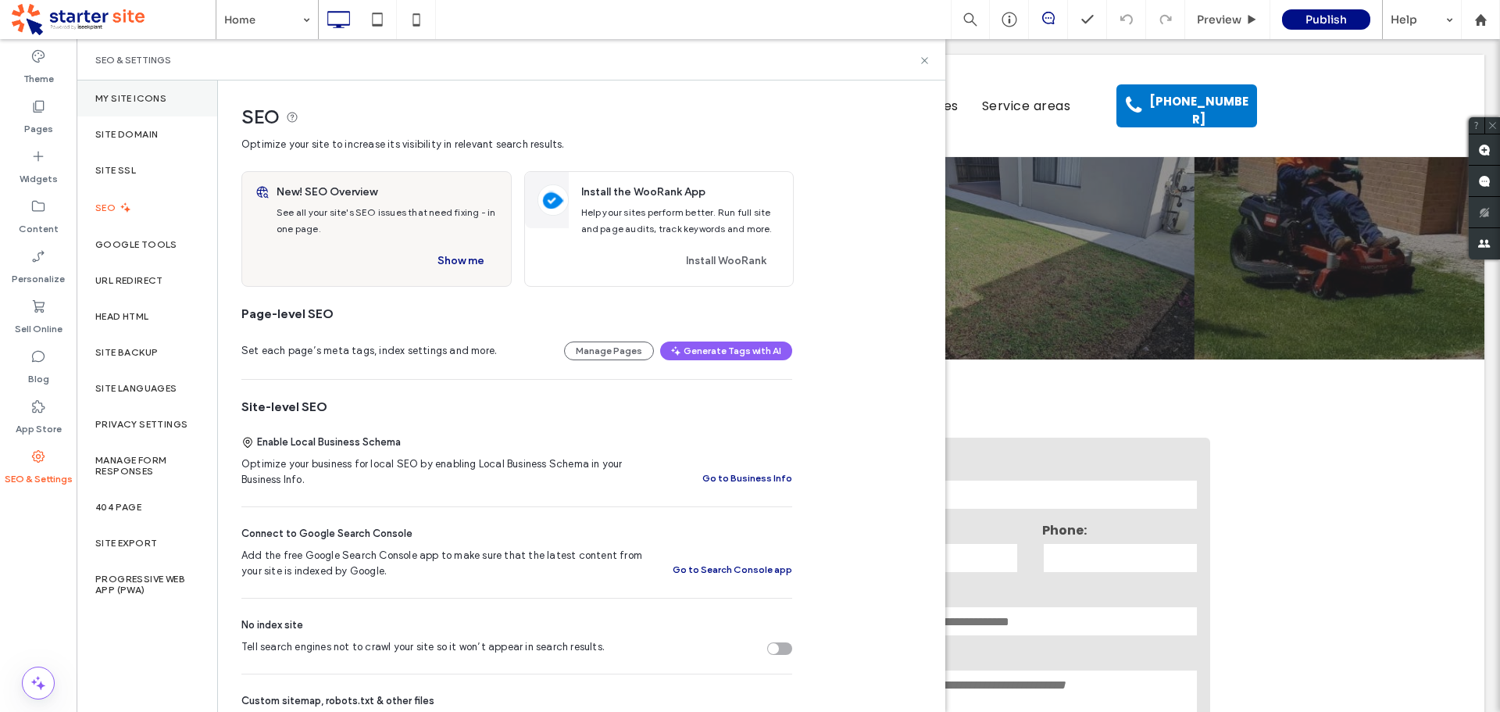
click at [164, 95] on label "My Site Icons" at bounding box center [130, 98] width 71 height 11
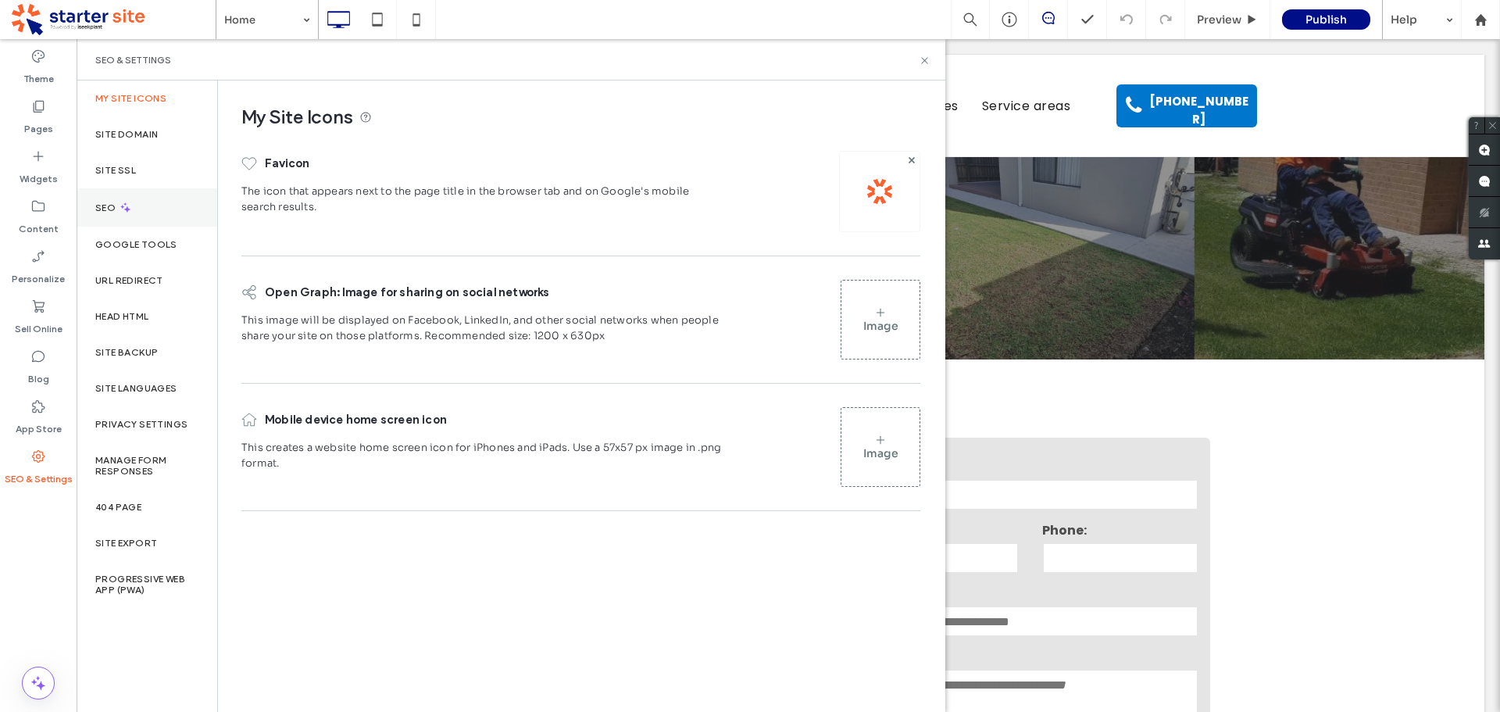
click at [151, 220] on div "SEO" at bounding box center [147, 207] width 141 height 38
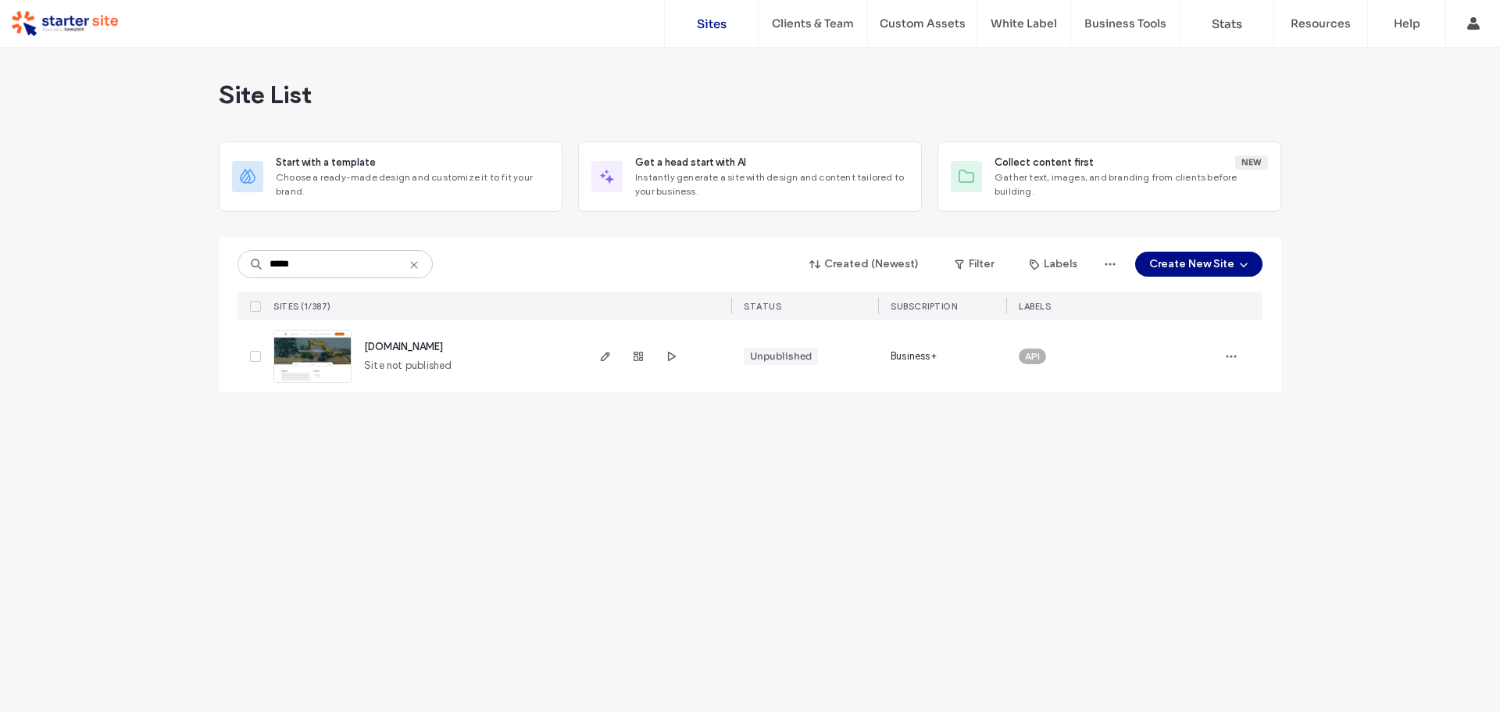
type input "*****"
click at [414, 347] on span "[DOMAIN_NAME]" at bounding box center [403, 347] width 79 height 12
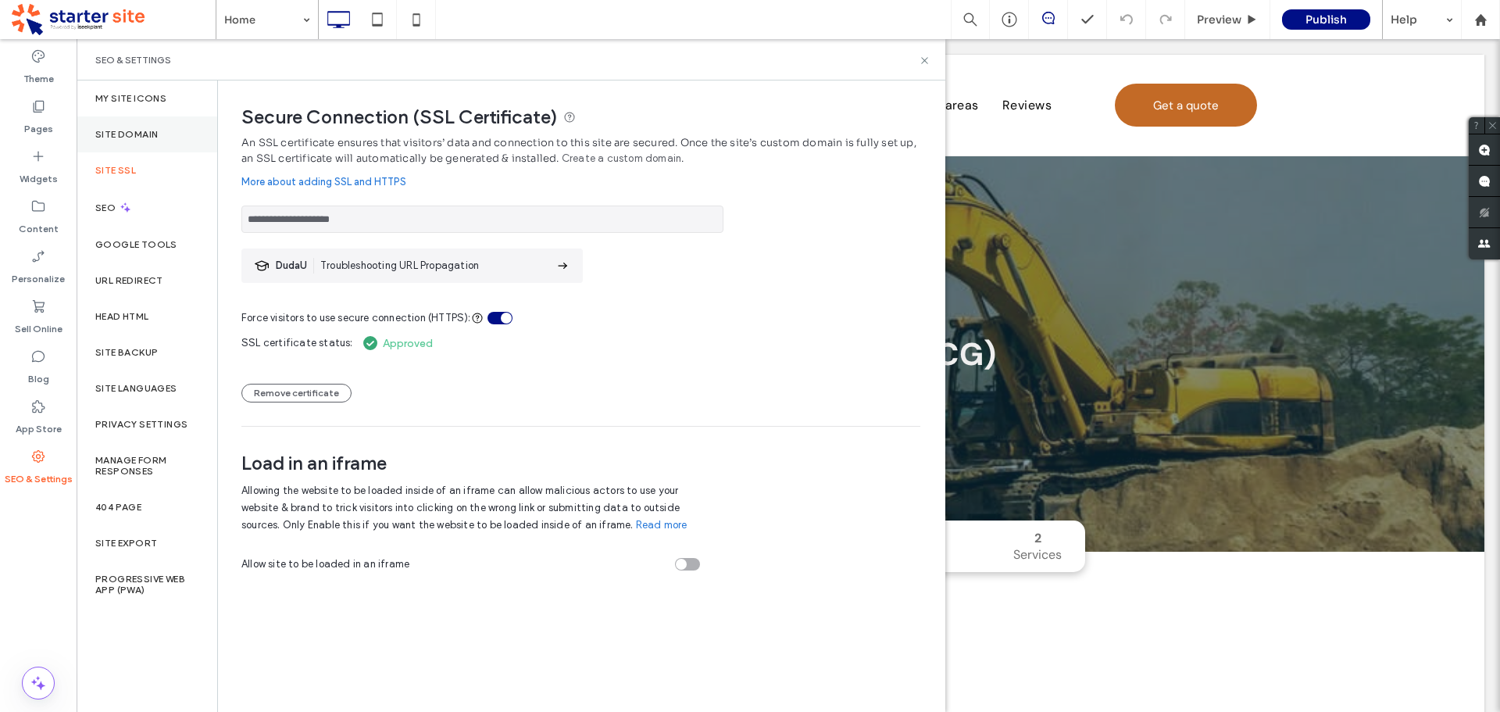
click at [133, 138] on label "Site Domain" at bounding box center [126, 134] width 63 height 11
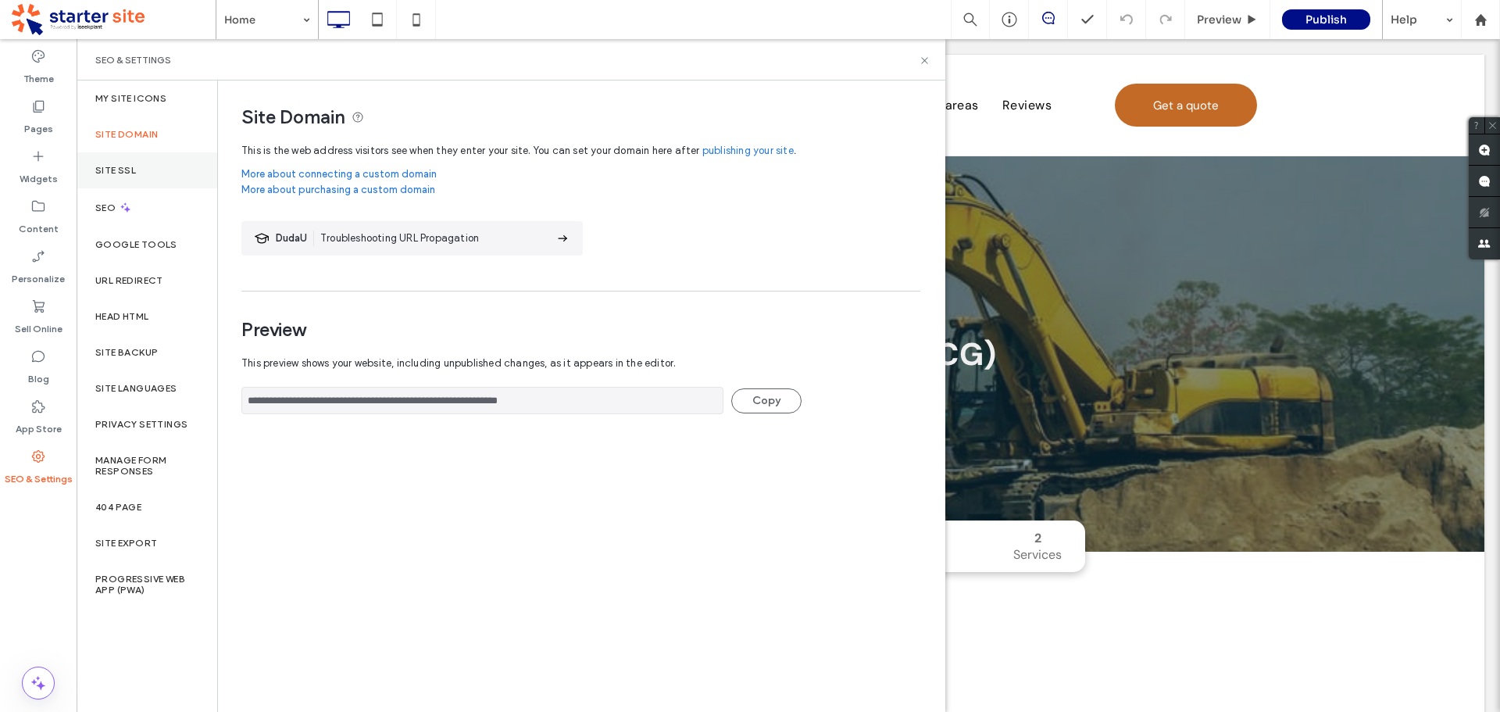
click at [183, 170] on div "Site SSL" at bounding box center [147, 170] width 141 height 36
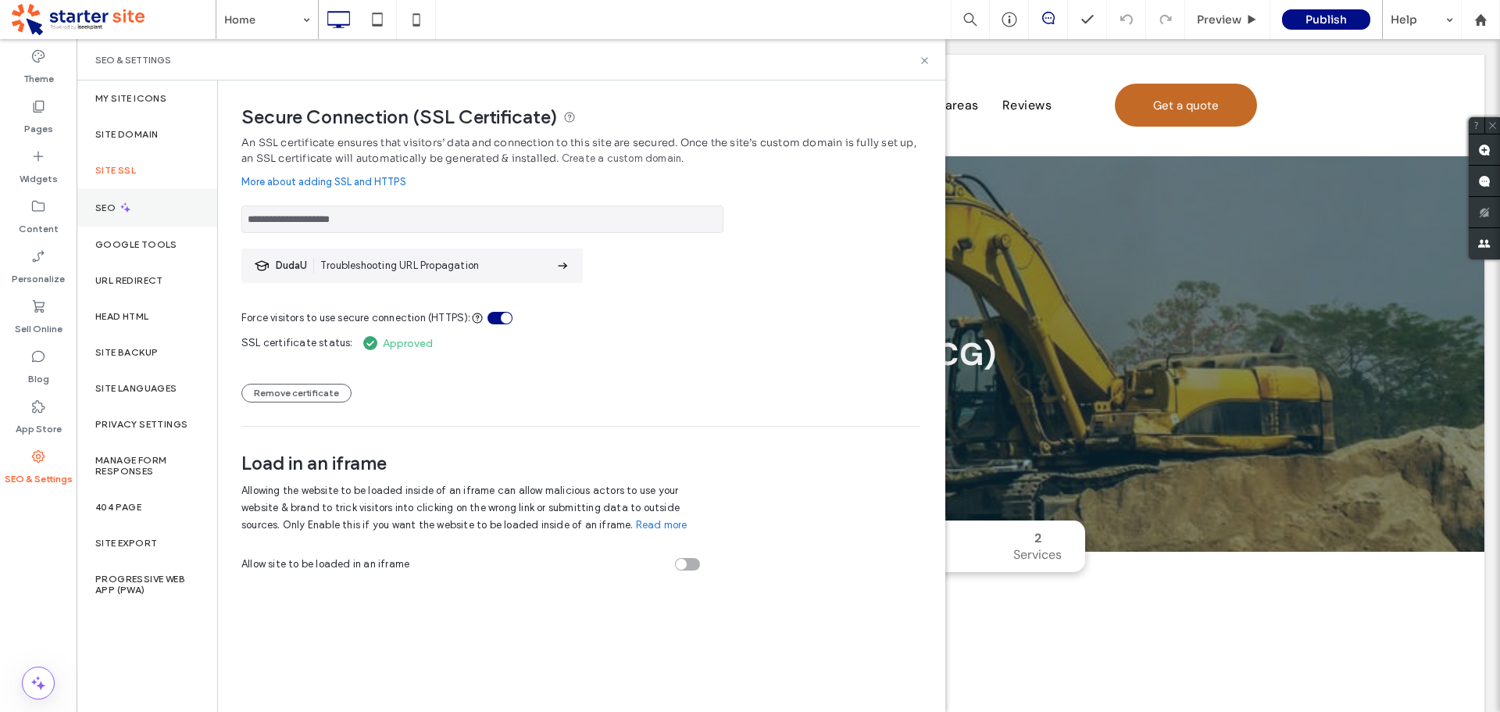
click at [127, 205] on icon at bounding box center [125, 207] width 13 height 13
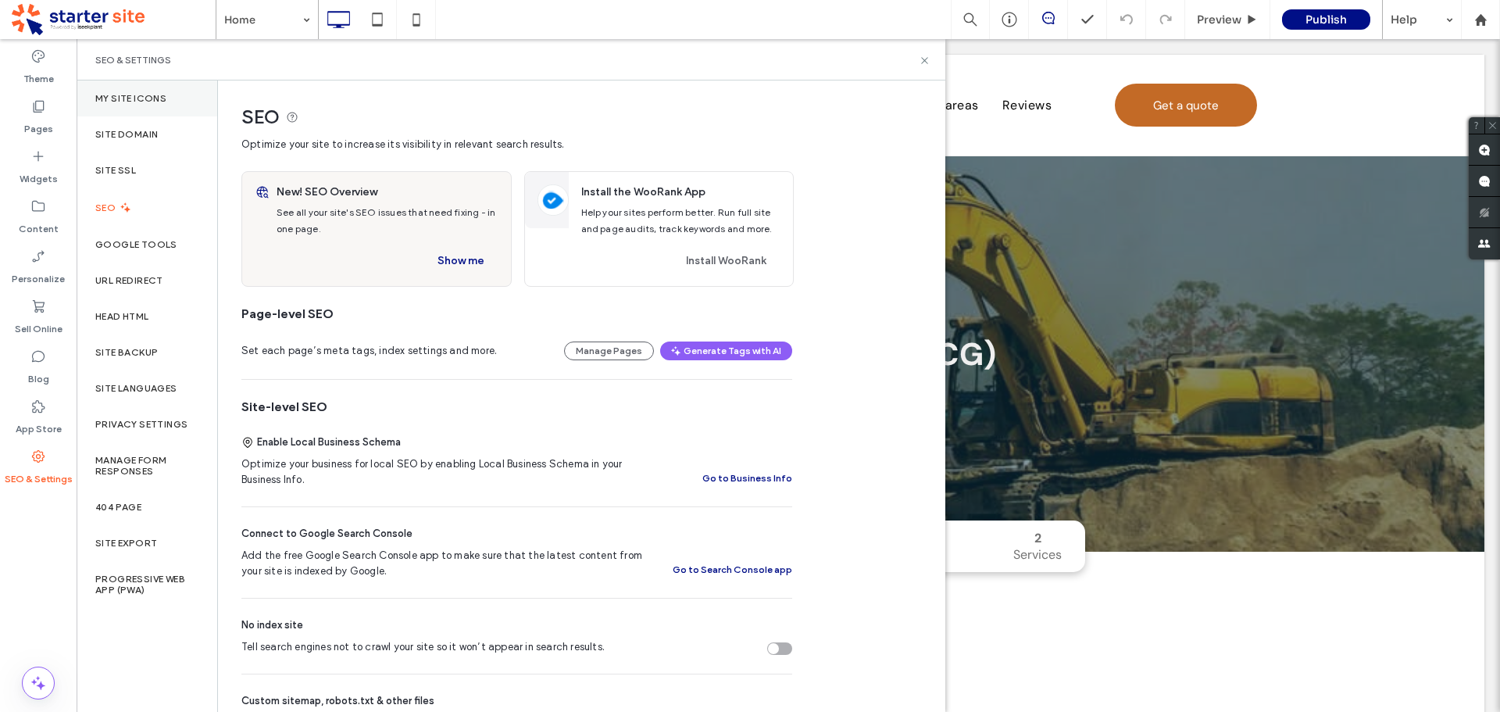
click at [138, 96] on label "My Site Icons" at bounding box center [130, 98] width 71 height 11
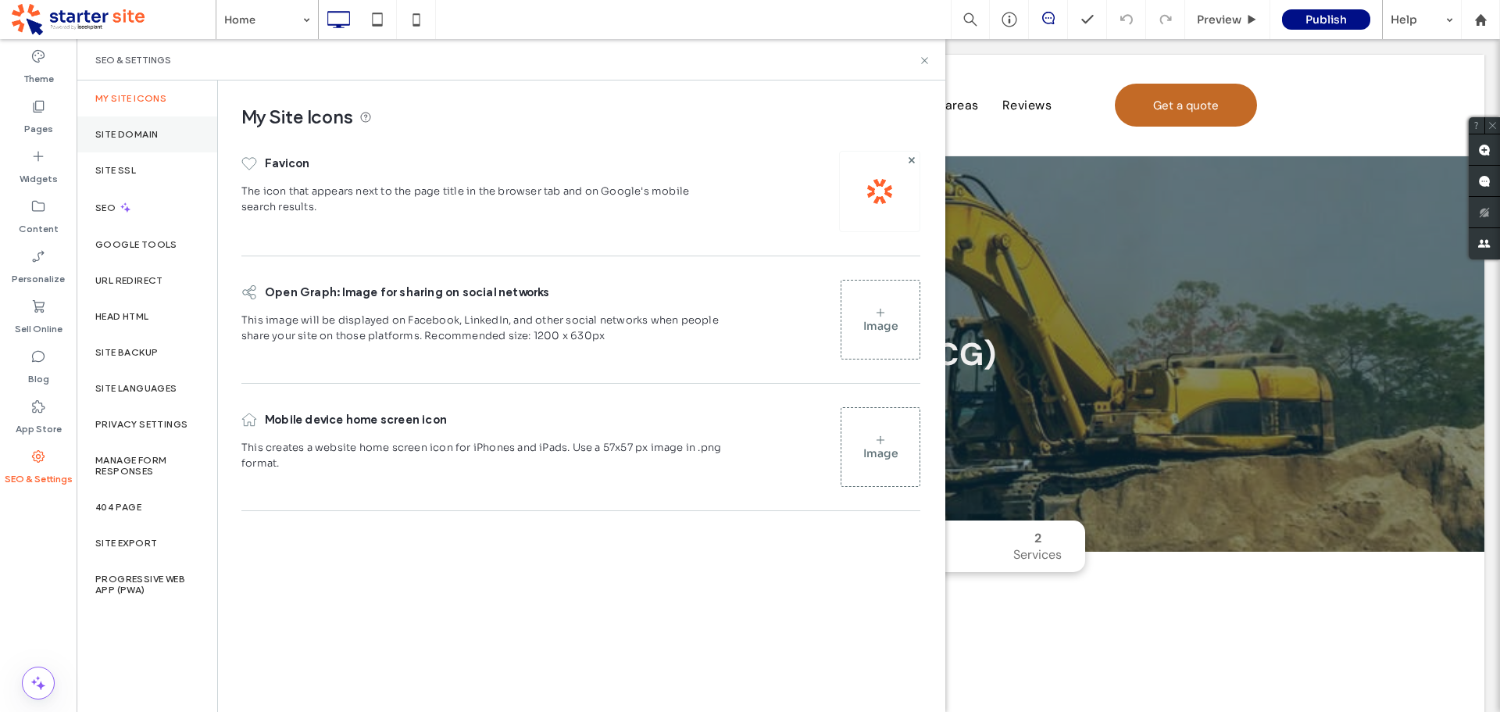
click at [136, 122] on div "Site Domain" at bounding box center [147, 134] width 141 height 36
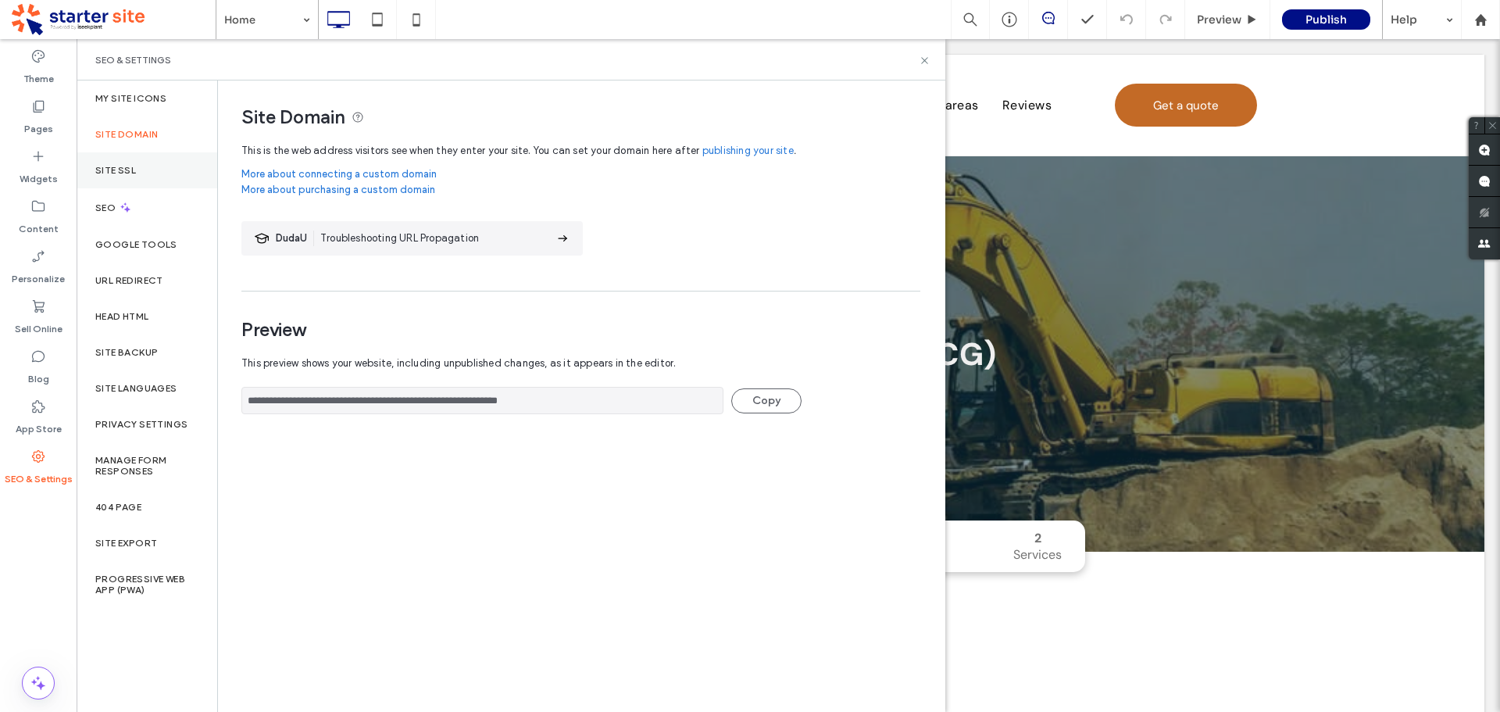
click at [130, 172] on label "Site SSL" at bounding box center [115, 170] width 41 height 11
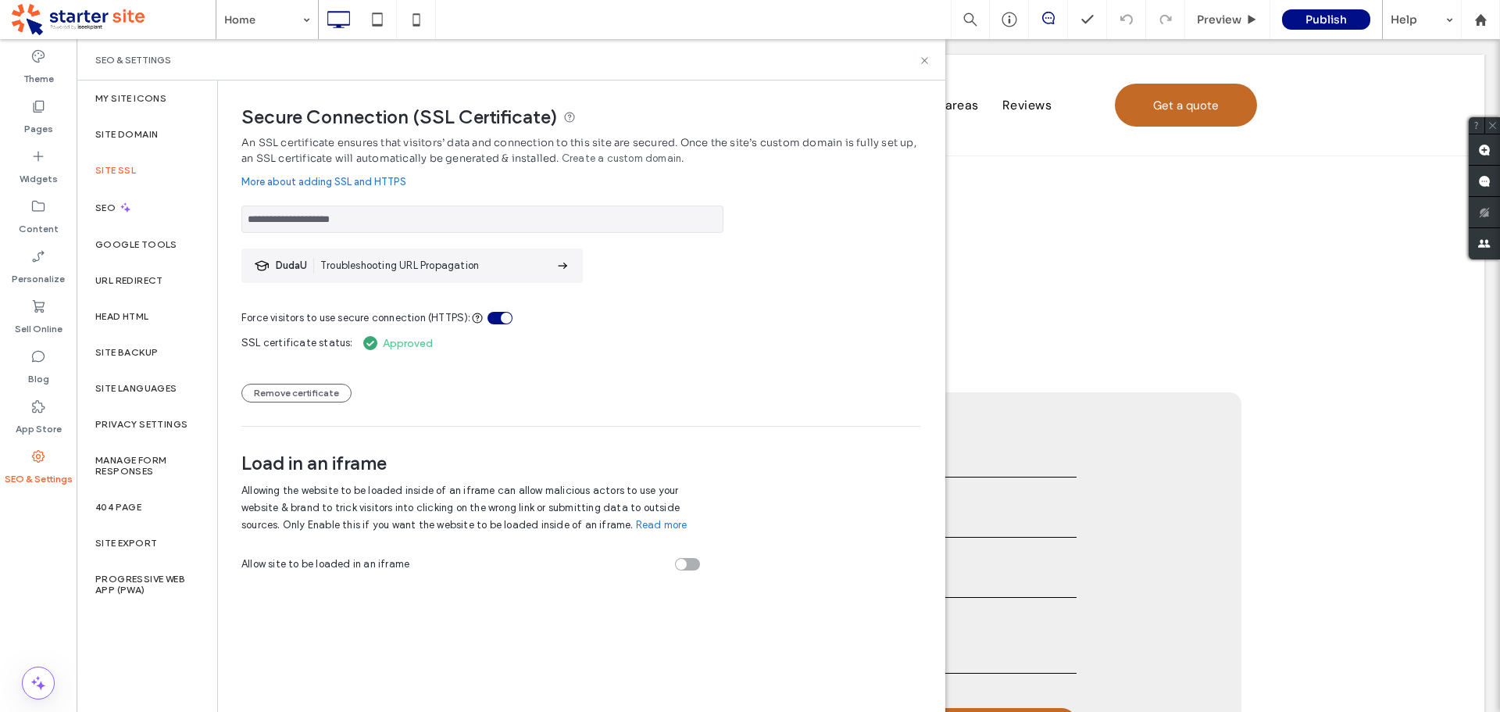
scroll to position [469, 0]
click at [132, 210] on div "SEO" at bounding box center [147, 207] width 141 height 38
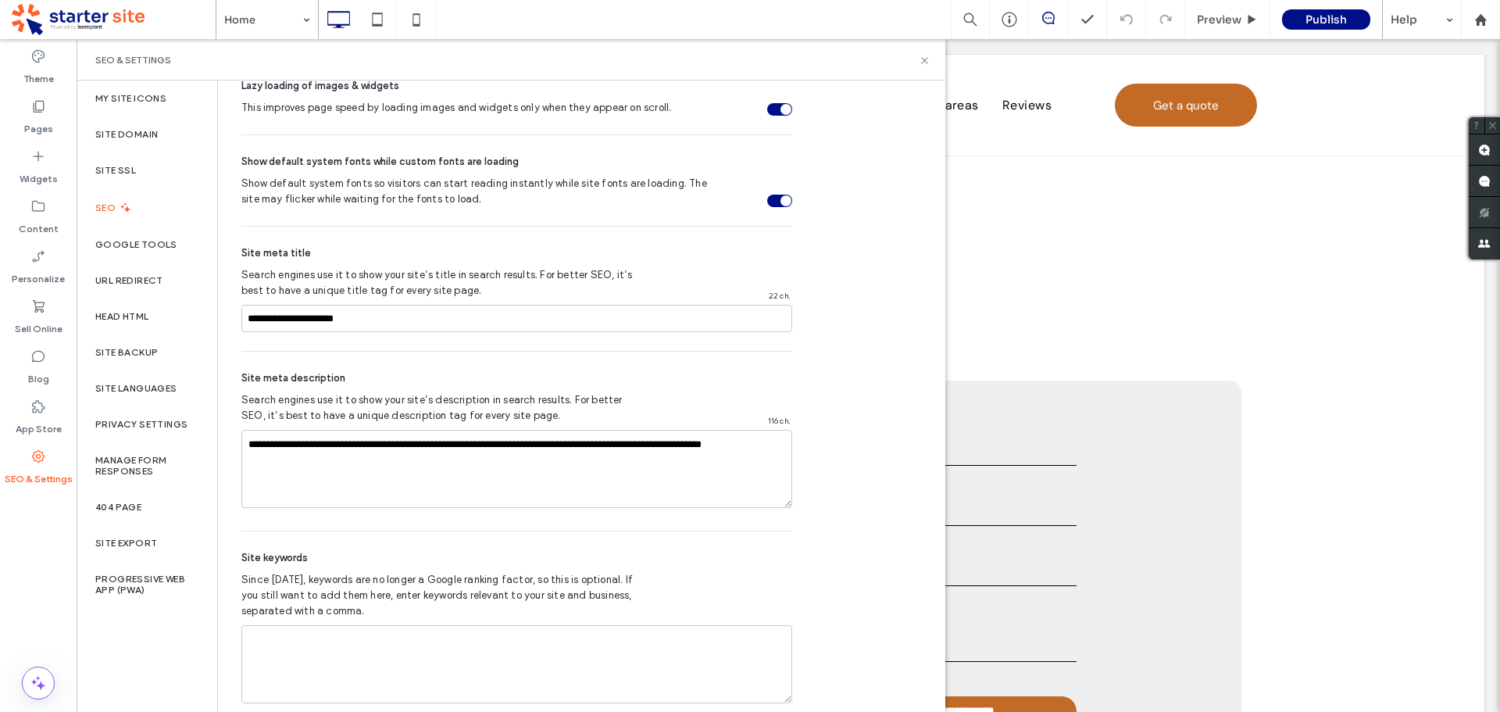
scroll to position [746, 0]
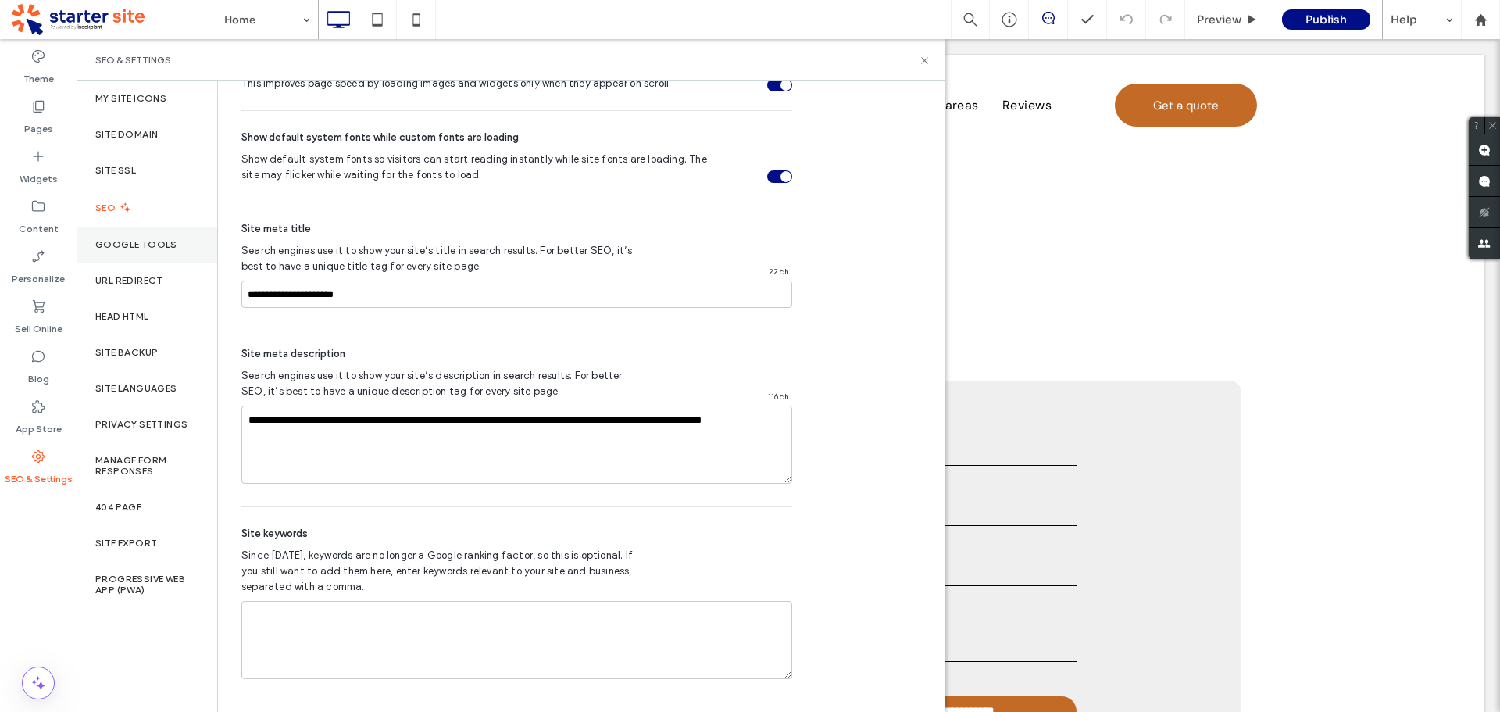
click at [173, 253] on div "Google Tools" at bounding box center [147, 245] width 141 height 36
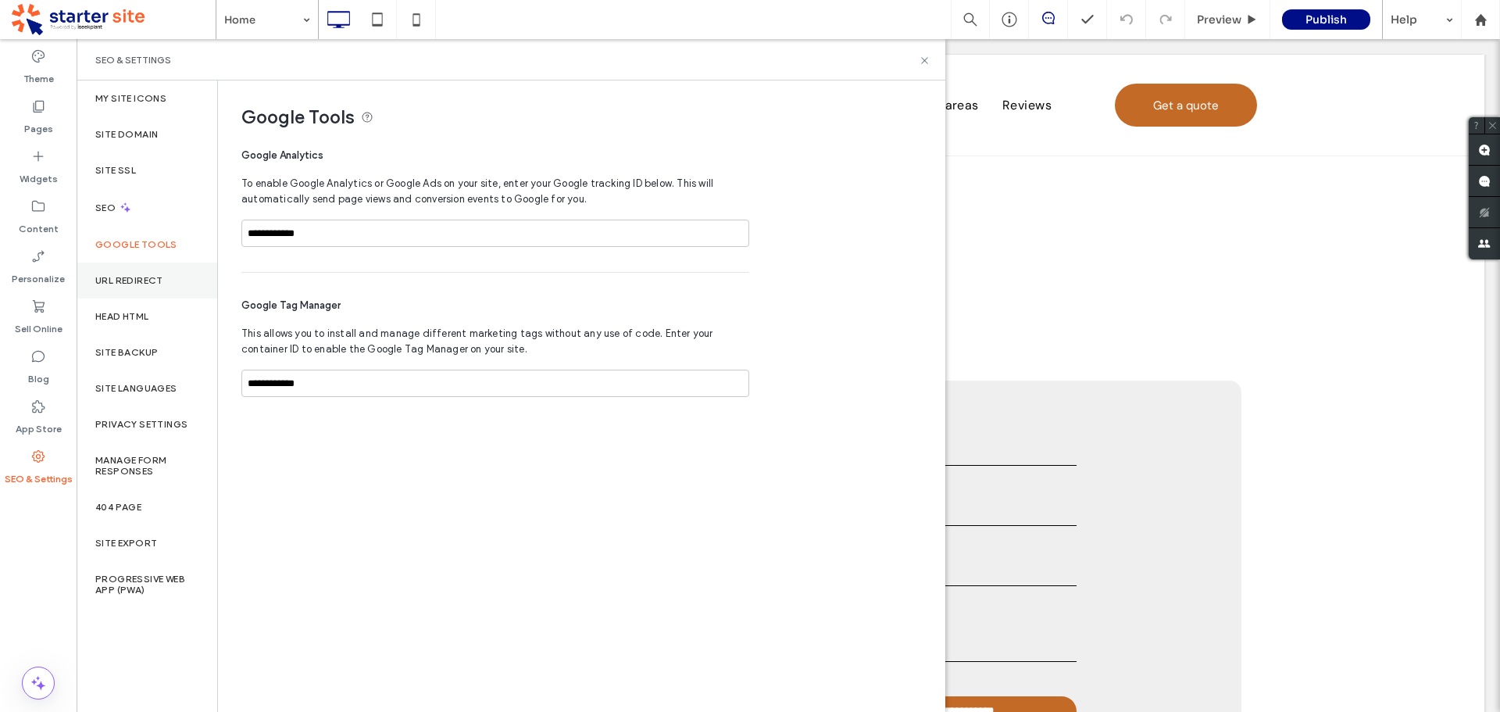
click at [161, 274] on div "URL Redirect" at bounding box center [147, 281] width 141 height 36
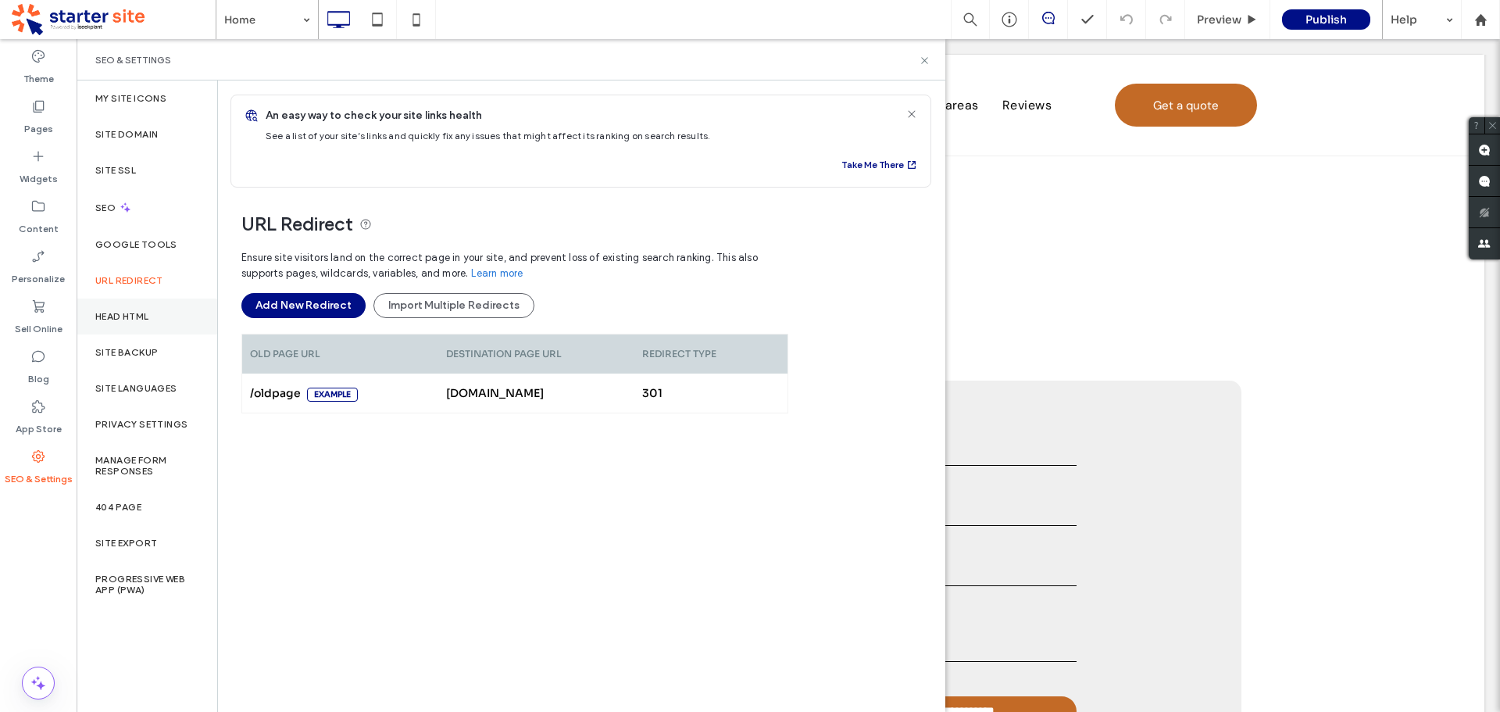
click at [147, 324] on div "Head HTML" at bounding box center [147, 317] width 141 height 36
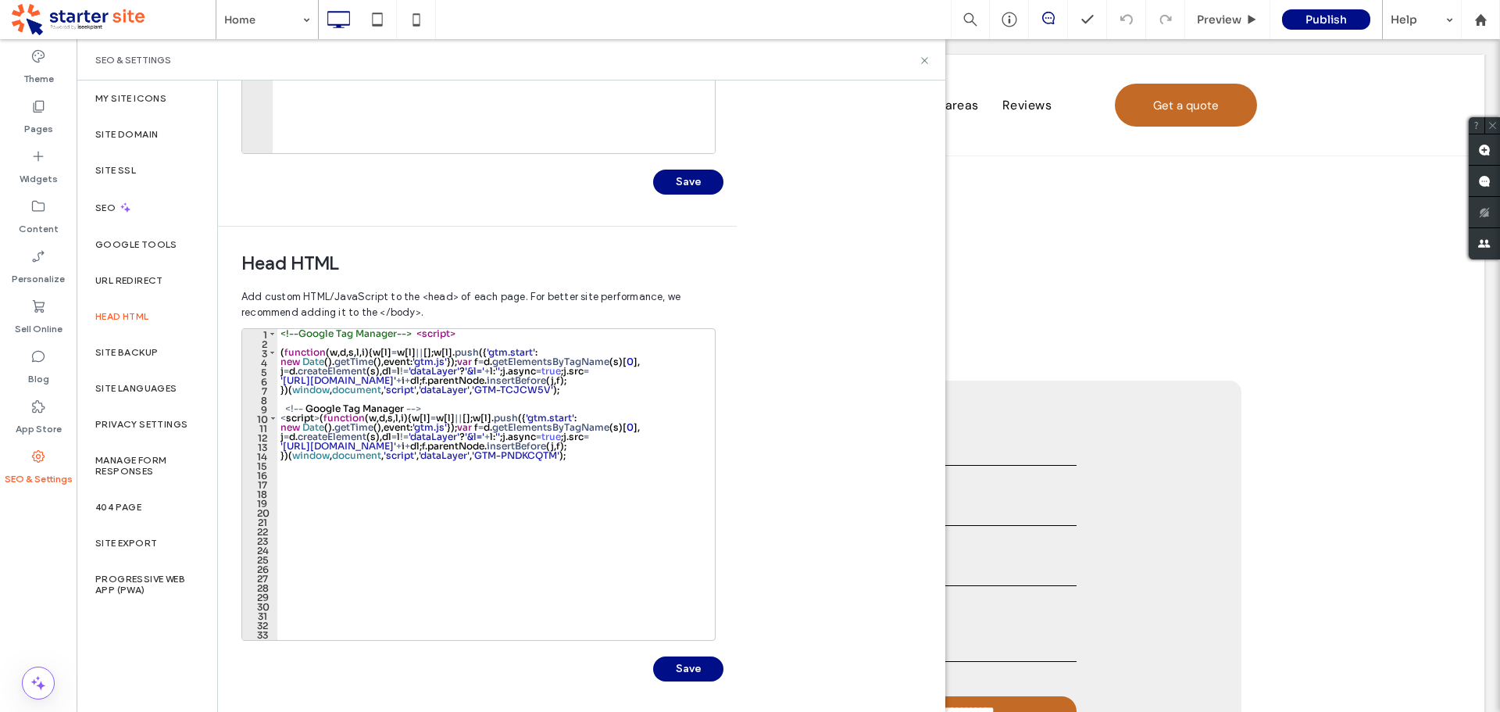
scroll to position [359, 0]
click at [116, 351] on label "Site Backup" at bounding box center [126, 352] width 63 height 11
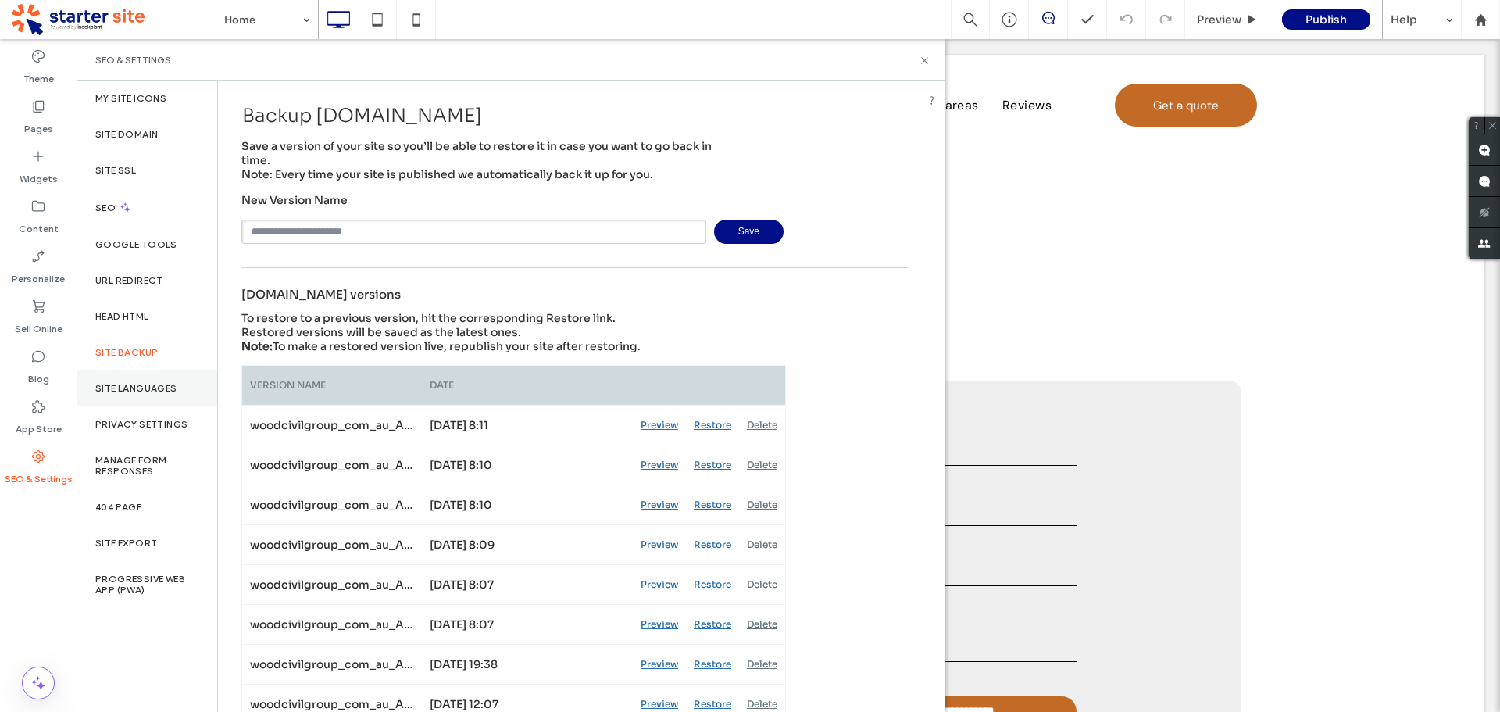
click at [144, 397] on div "Site Languages" at bounding box center [147, 388] width 141 height 36
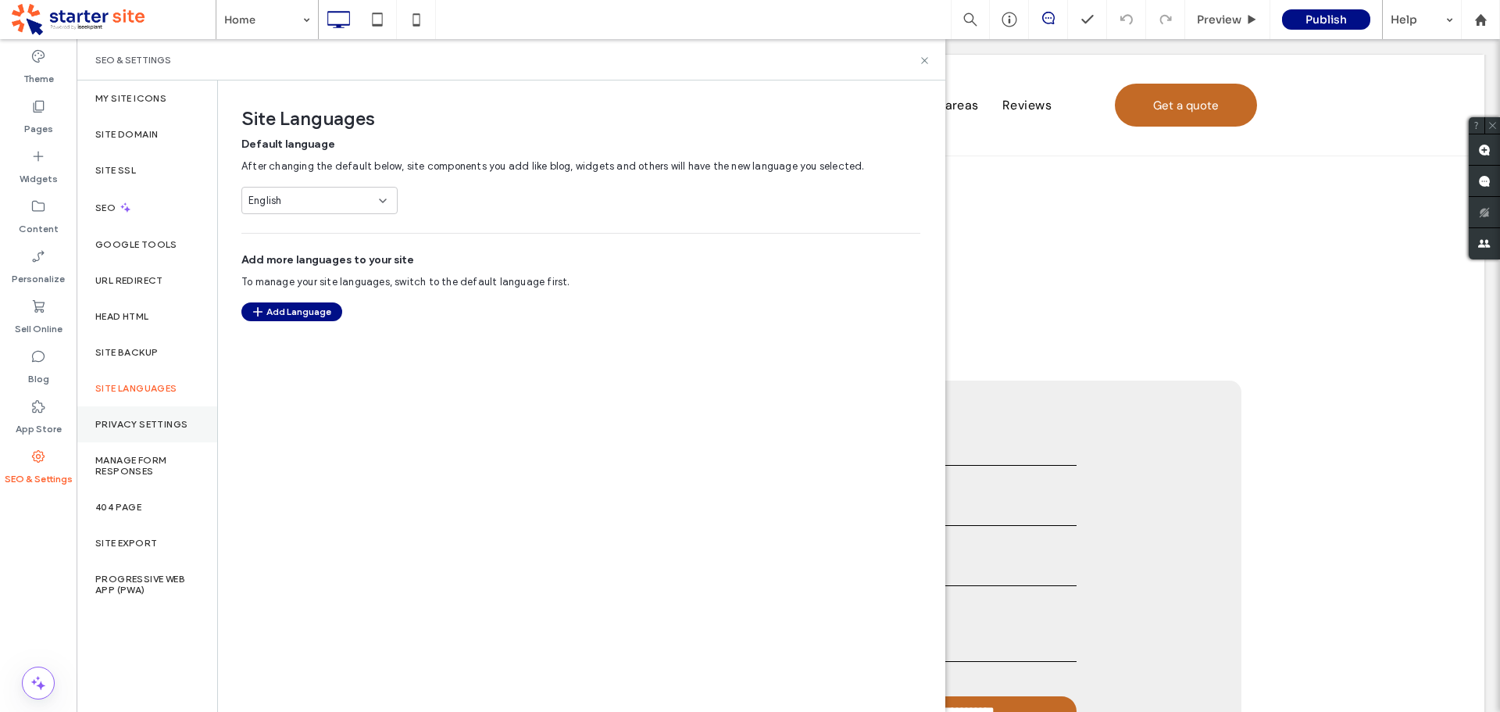
click at [141, 424] on label "Privacy Settings" at bounding box center [141, 424] width 92 height 11
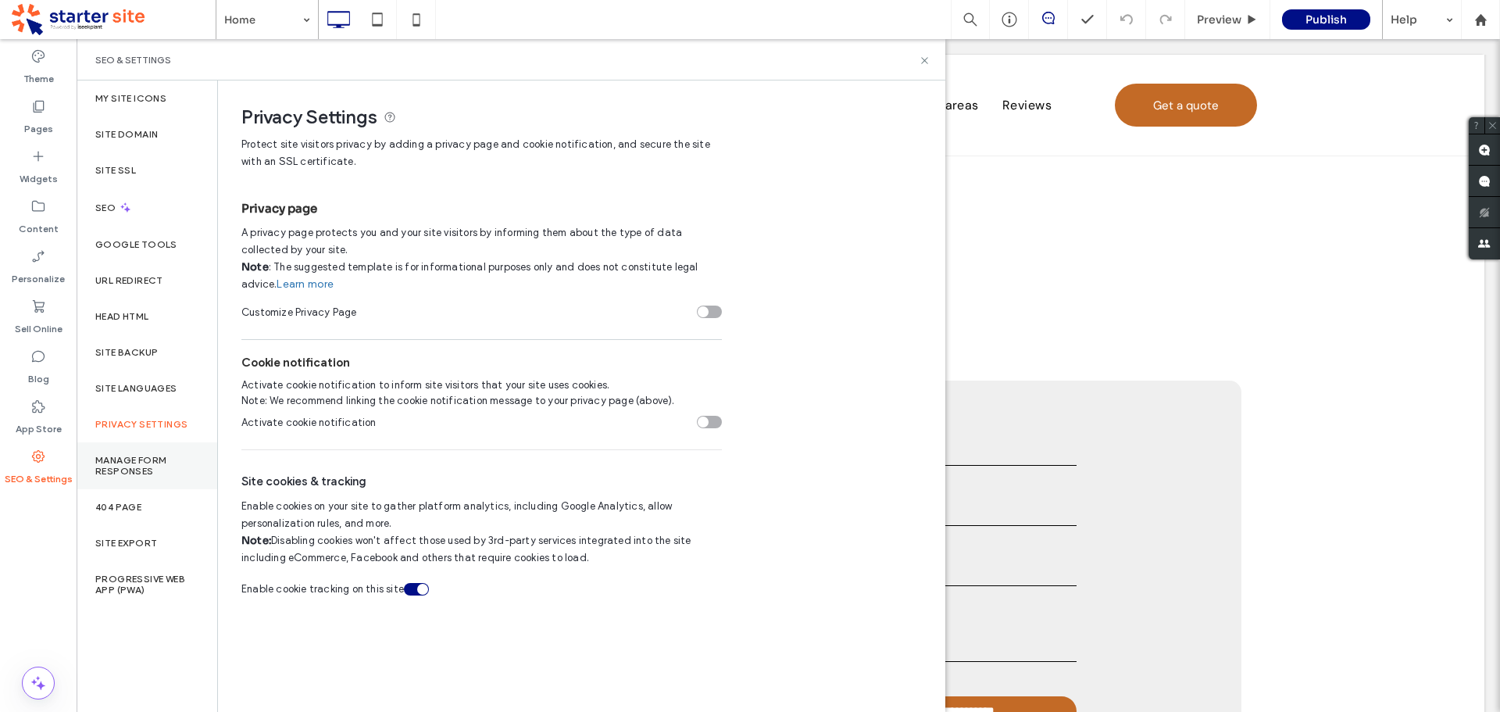
click at [136, 475] on label "Manage Form Responses" at bounding box center [146, 466] width 103 height 22
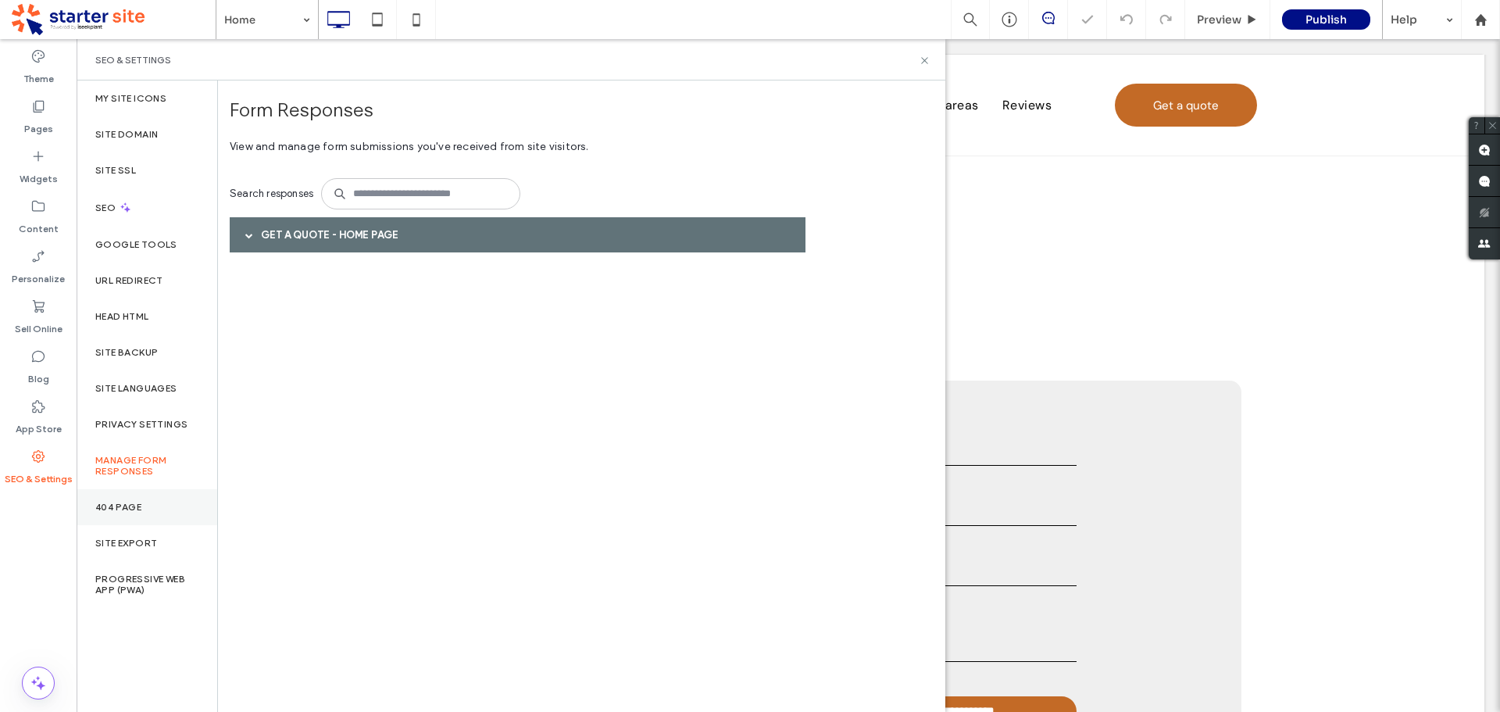
click at [114, 526] on div "Site Export" at bounding box center [147, 543] width 141 height 36
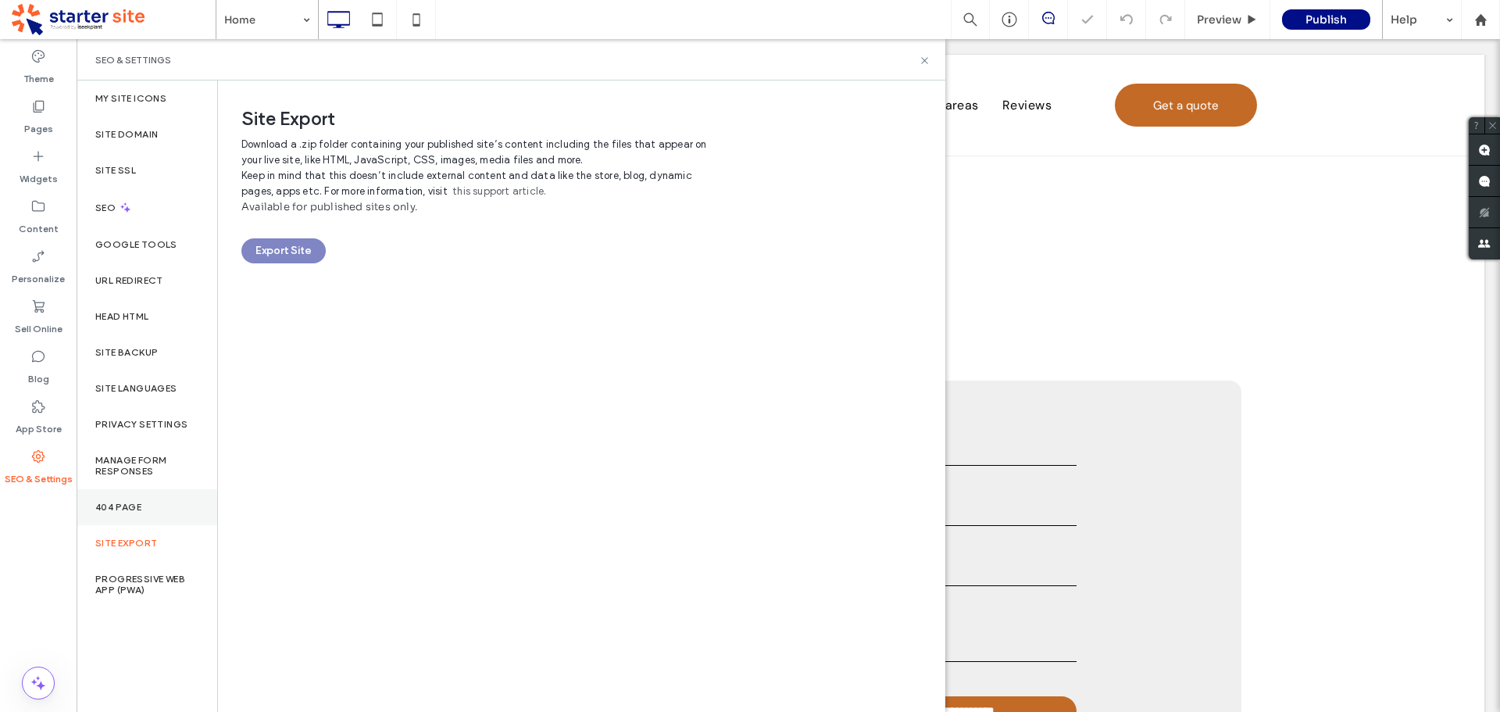
click at [118, 516] on div "404 Page" at bounding box center [147, 507] width 141 height 36
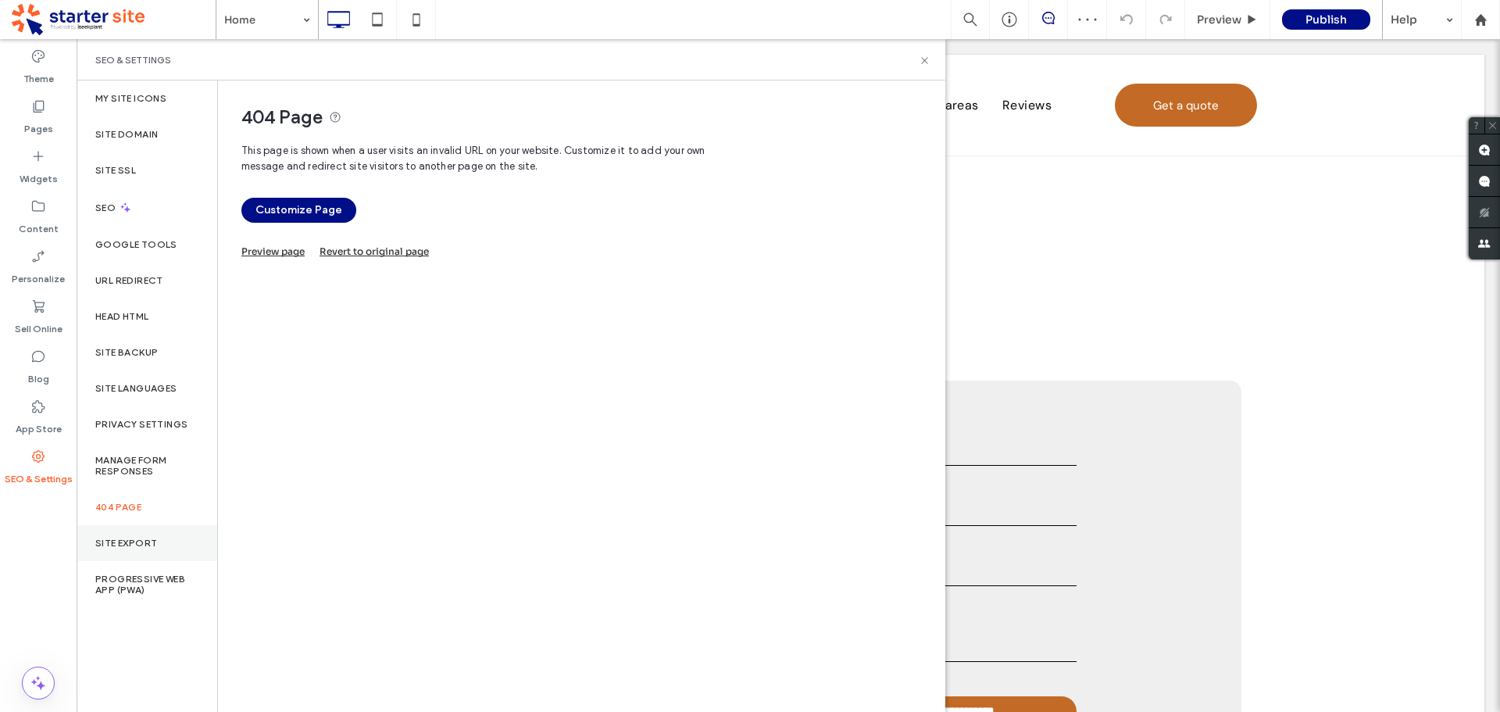
click at [165, 529] on div "Site Export" at bounding box center [147, 543] width 141 height 36
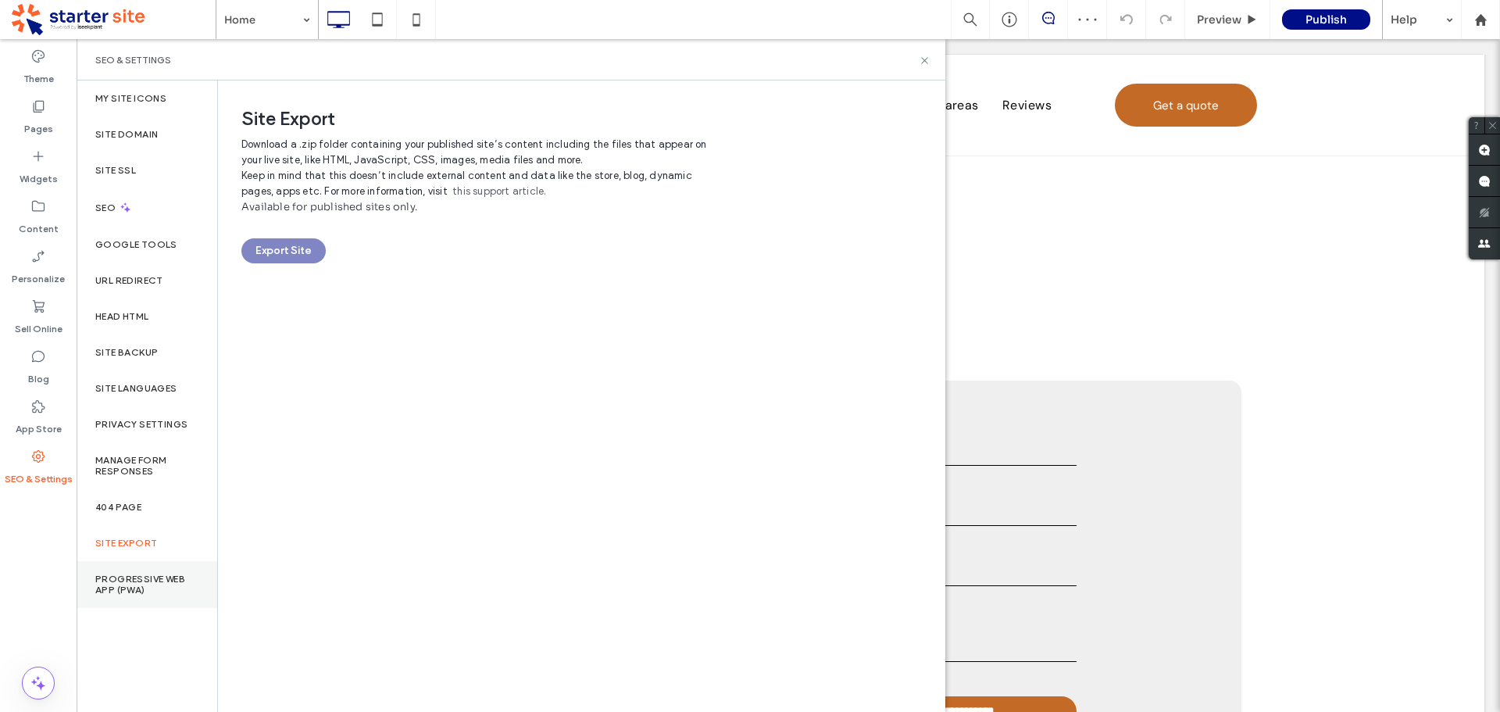
click at [150, 566] on div "Progressive Web App (PWA)" at bounding box center [147, 584] width 141 height 47
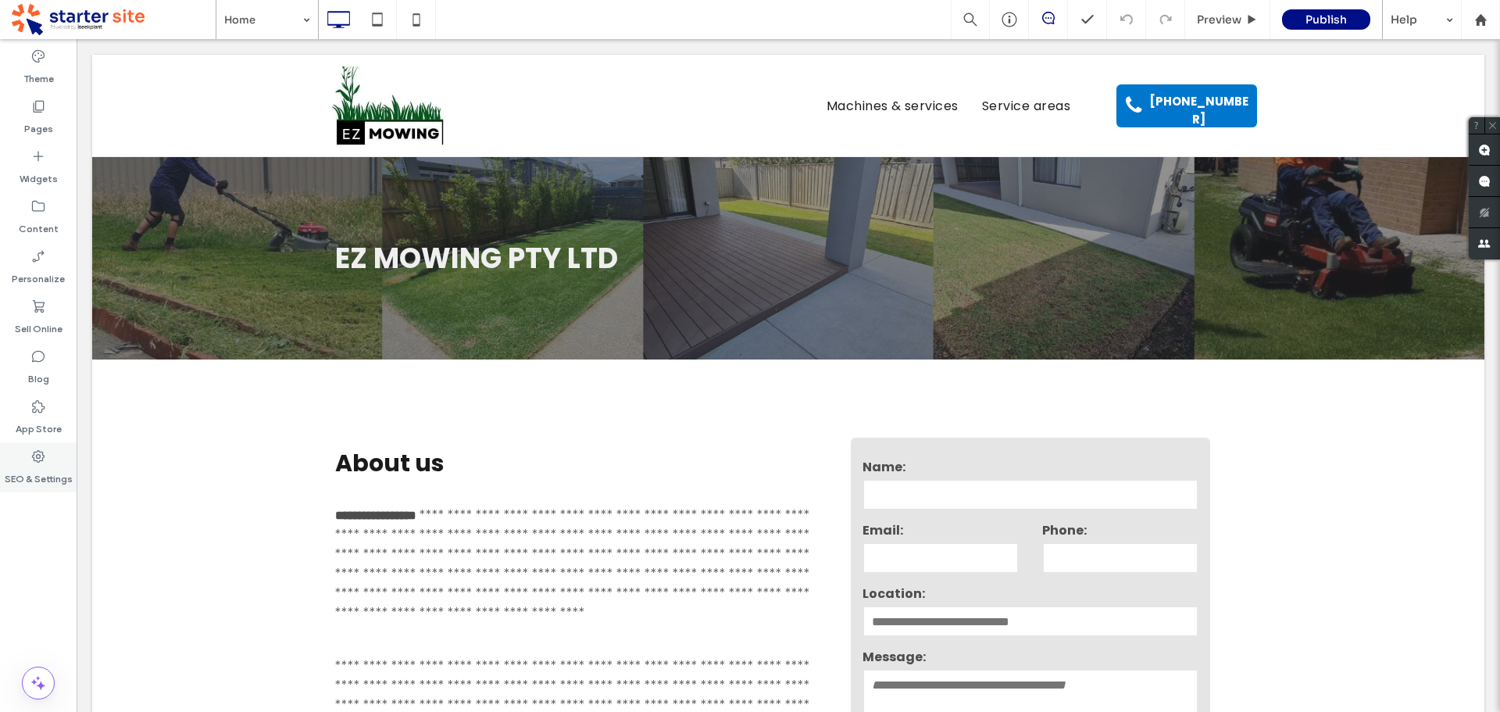
click at [57, 484] on label "SEO & Settings" at bounding box center [39, 475] width 68 height 22
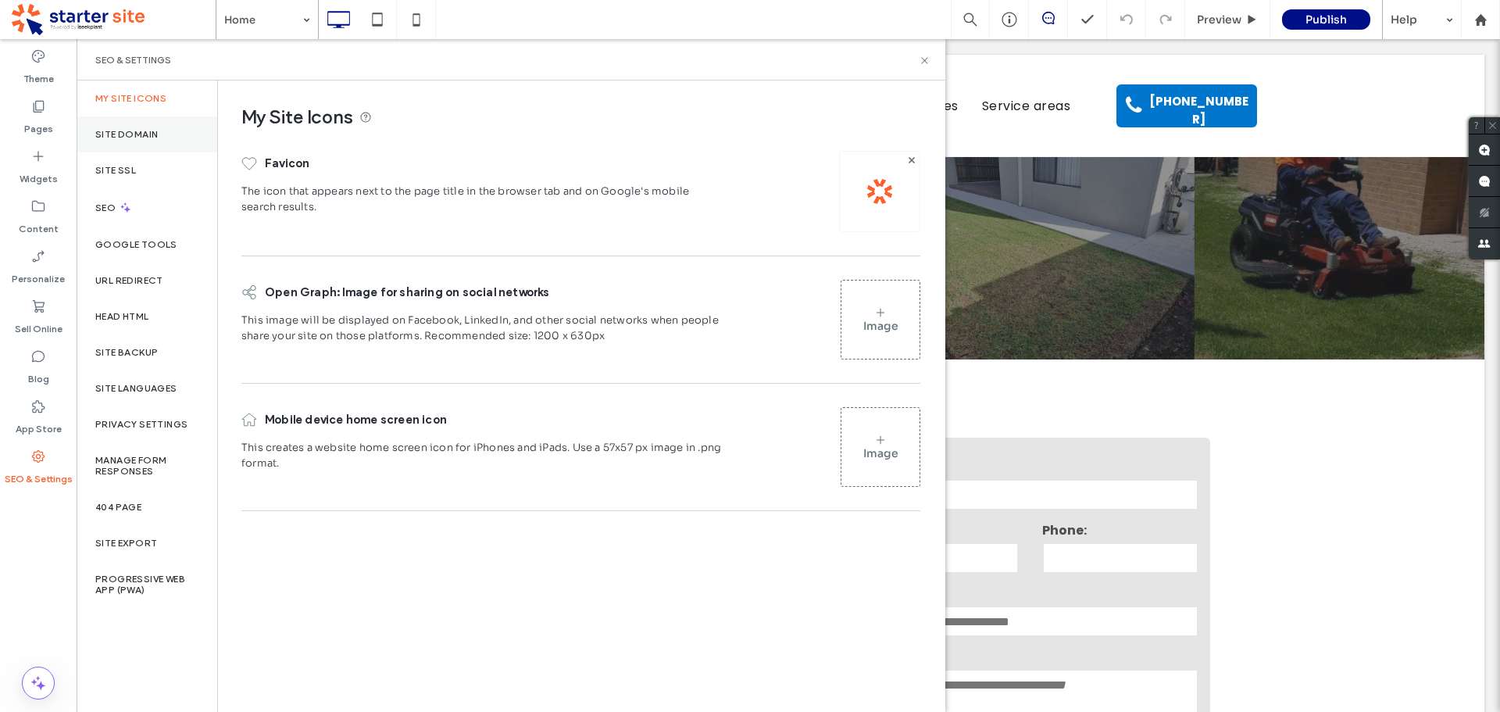
click at [119, 131] on label "Site Domain" at bounding box center [126, 134] width 63 height 11
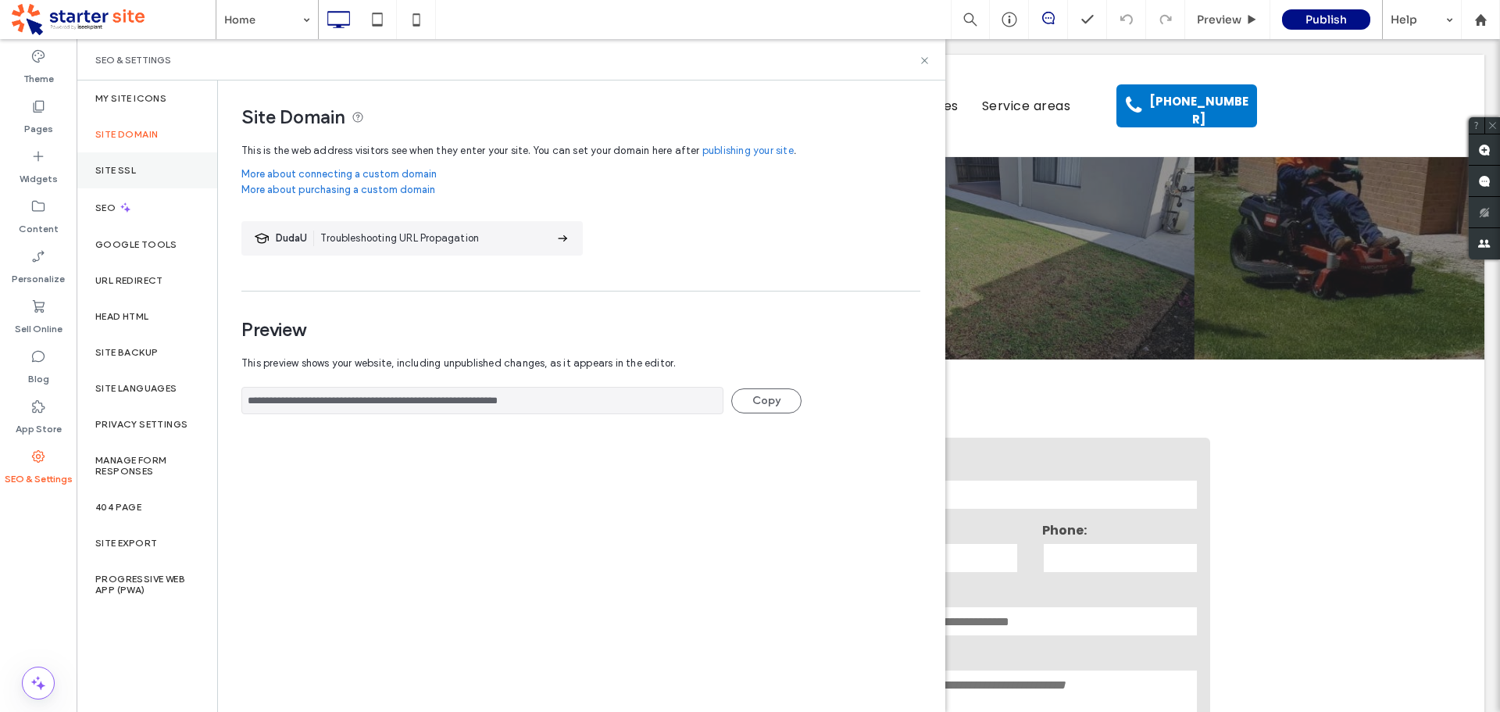
click at [160, 172] on div "Site SSL" at bounding box center [147, 170] width 141 height 36
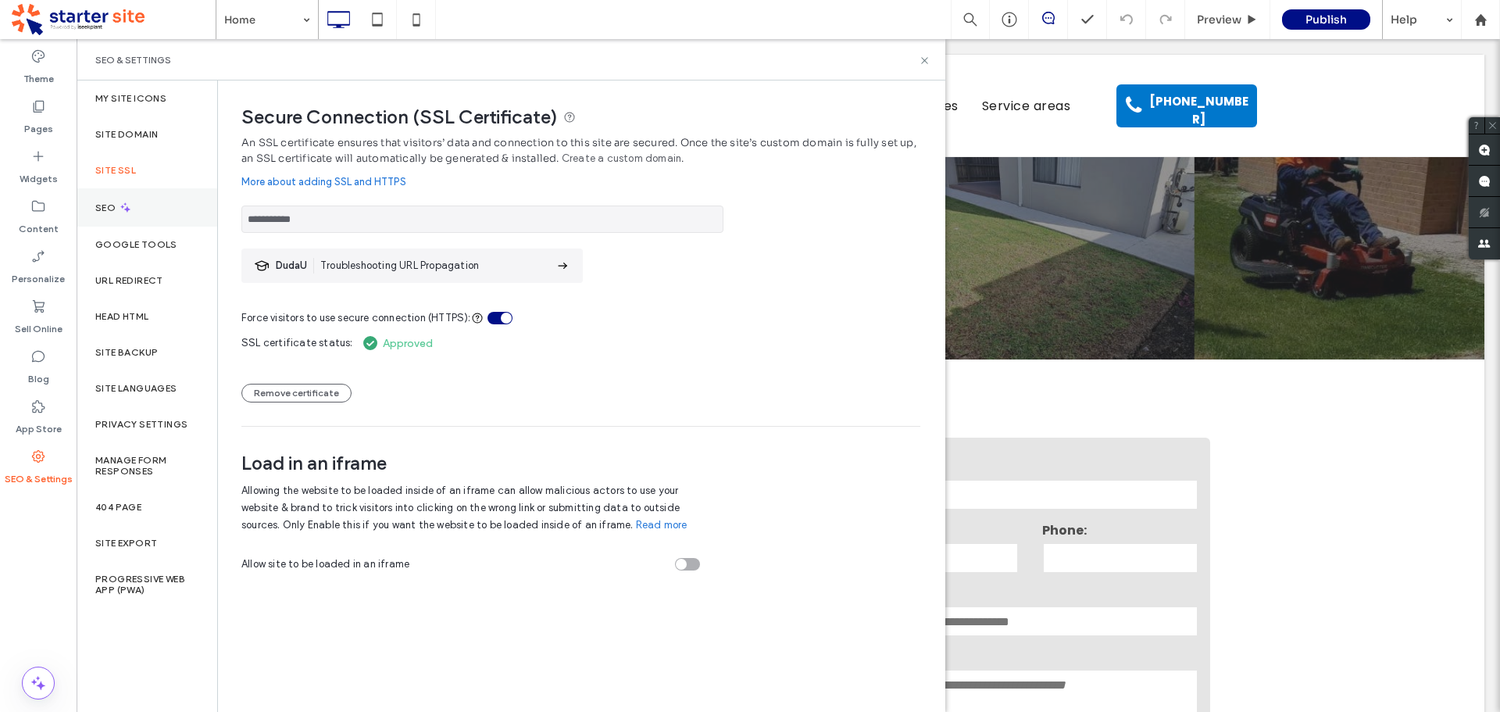
click at [124, 213] on icon at bounding box center [125, 207] width 13 height 13
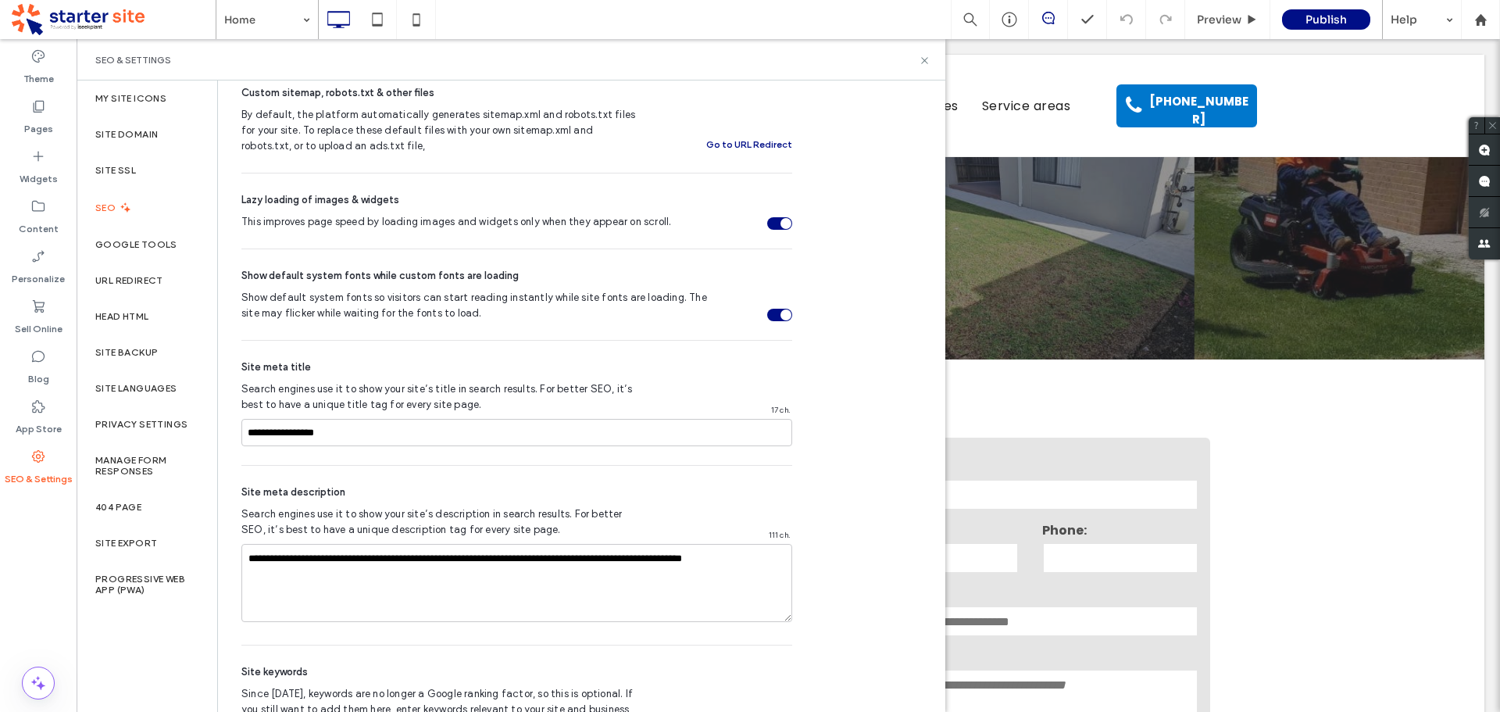
scroll to position [746, 0]
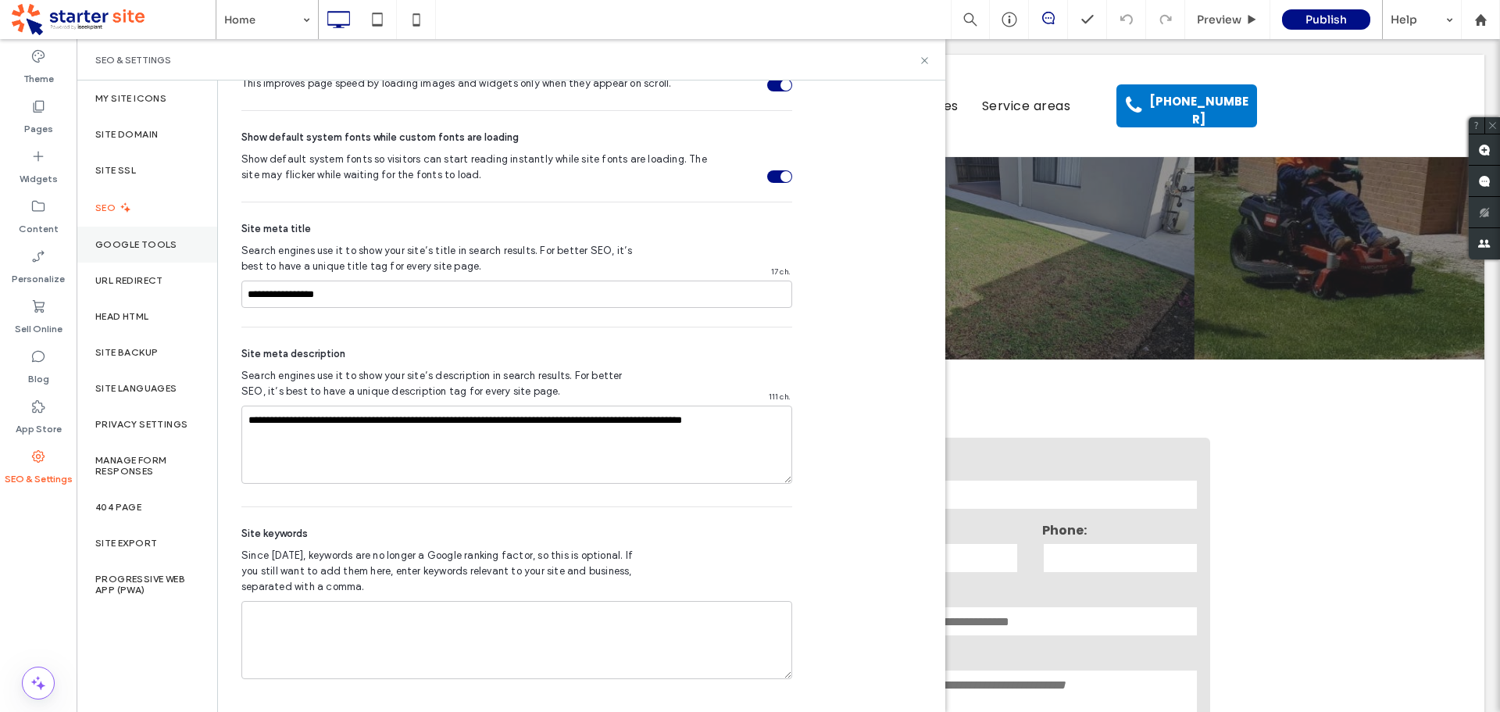
click at [144, 241] on label "Google Tools" at bounding box center [136, 244] width 82 height 11
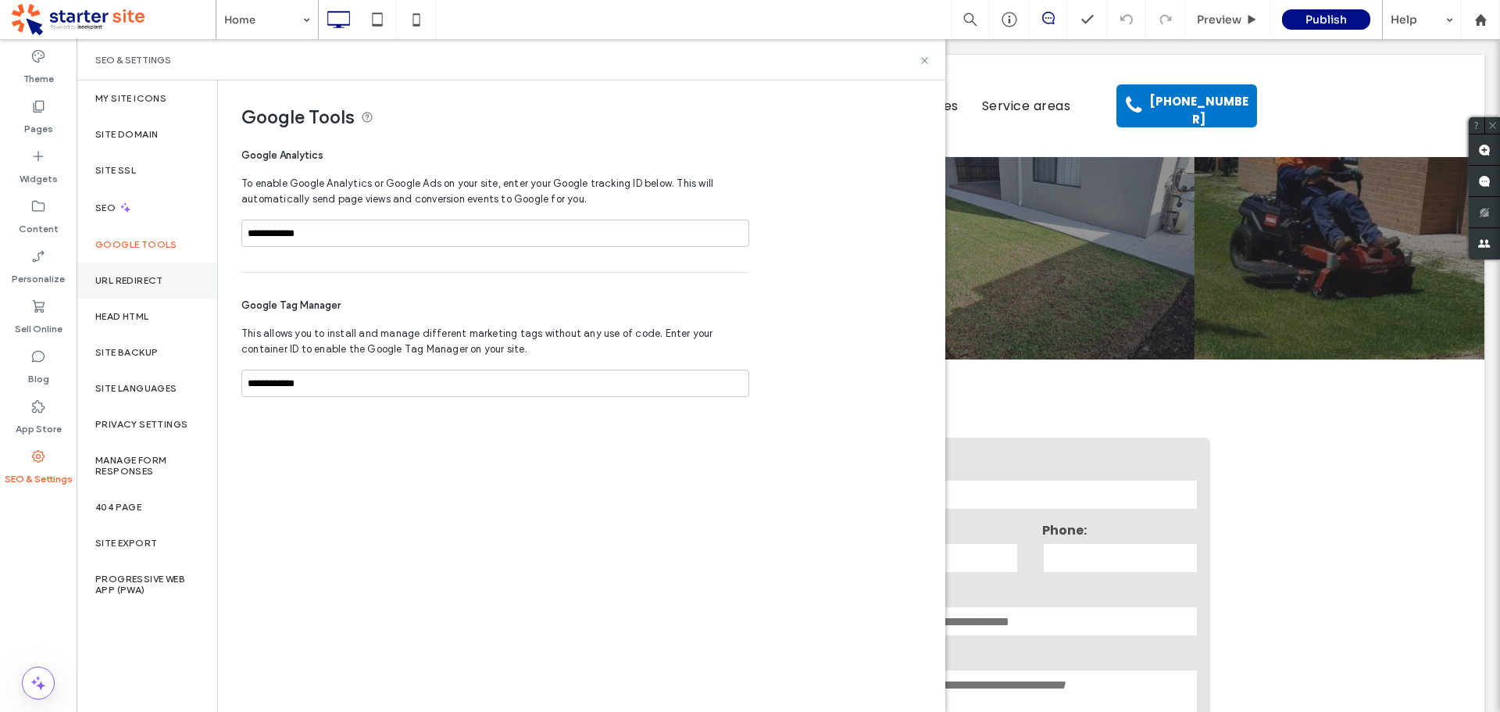
click at [193, 281] on div "URL Redirect" at bounding box center [147, 281] width 141 height 36
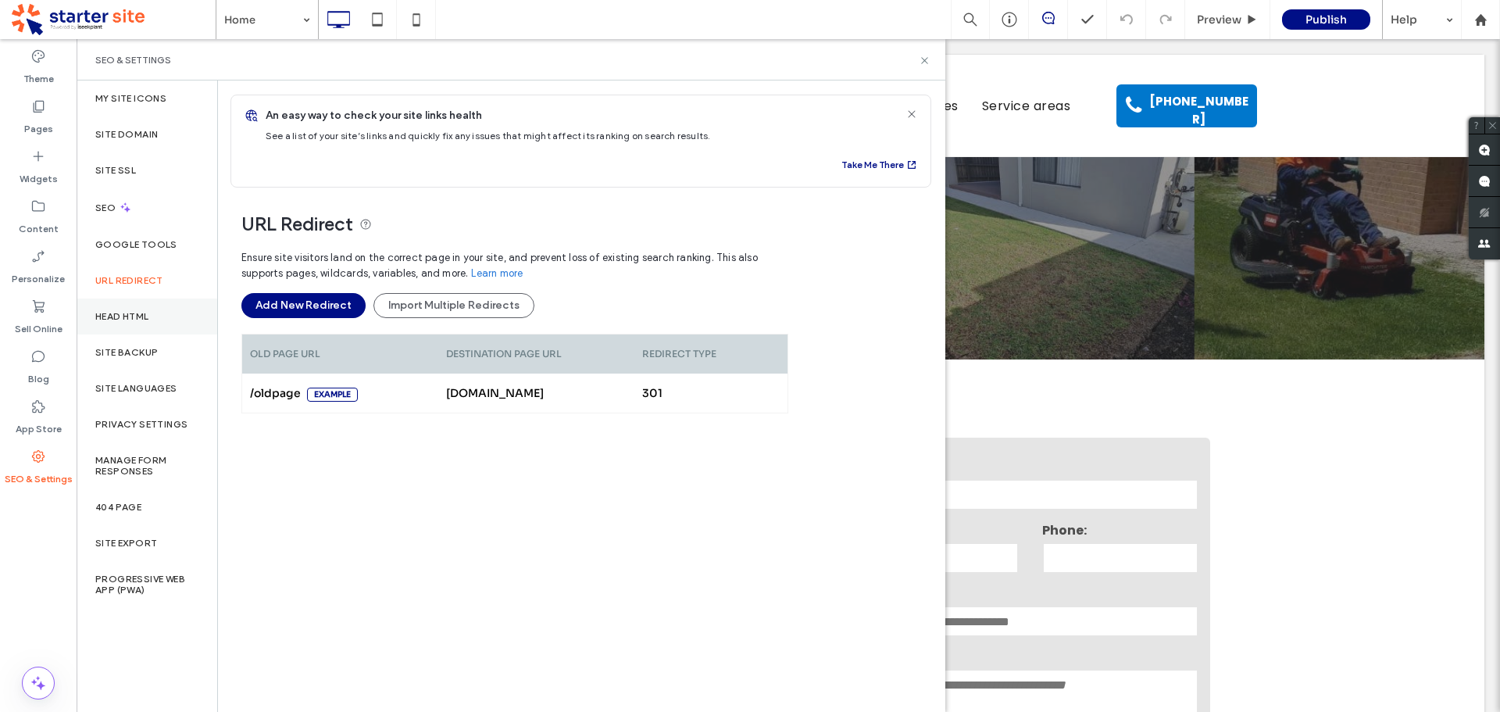
click at [138, 320] on label "Head HTML" at bounding box center [122, 316] width 54 height 11
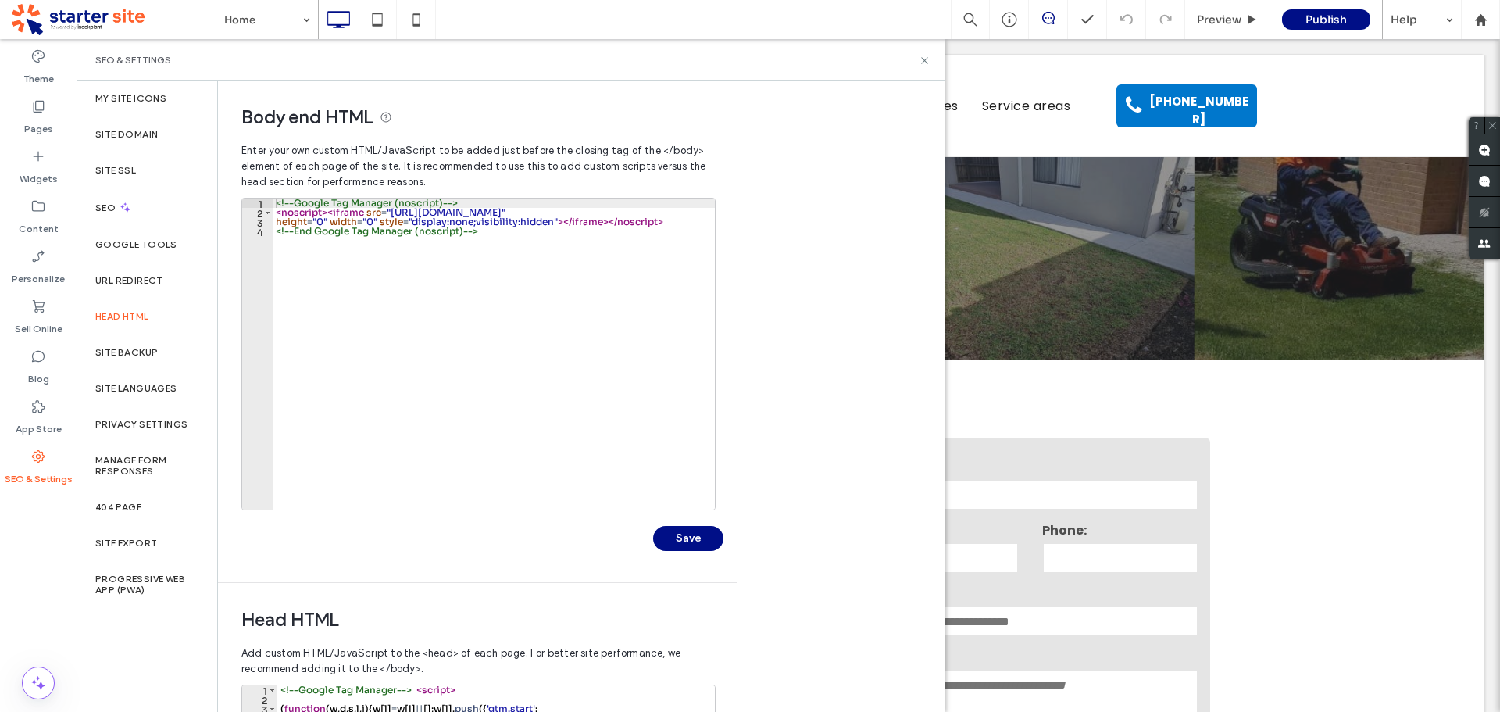
scroll to position [359, 0]
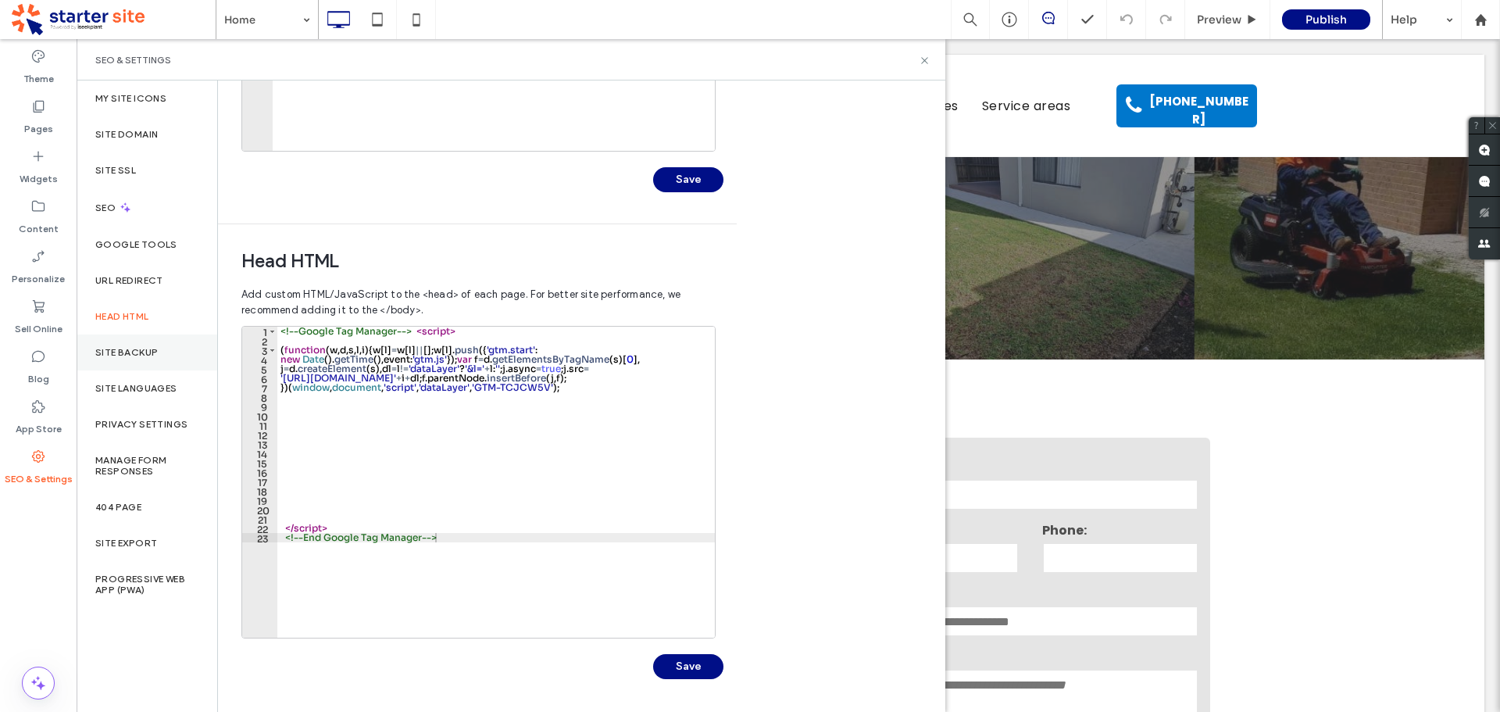
click at [134, 355] on label "Site Backup" at bounding box center [126, 352] width 63 height 11
